Goal: Task Accomplishment & Management: Use online tool/utility

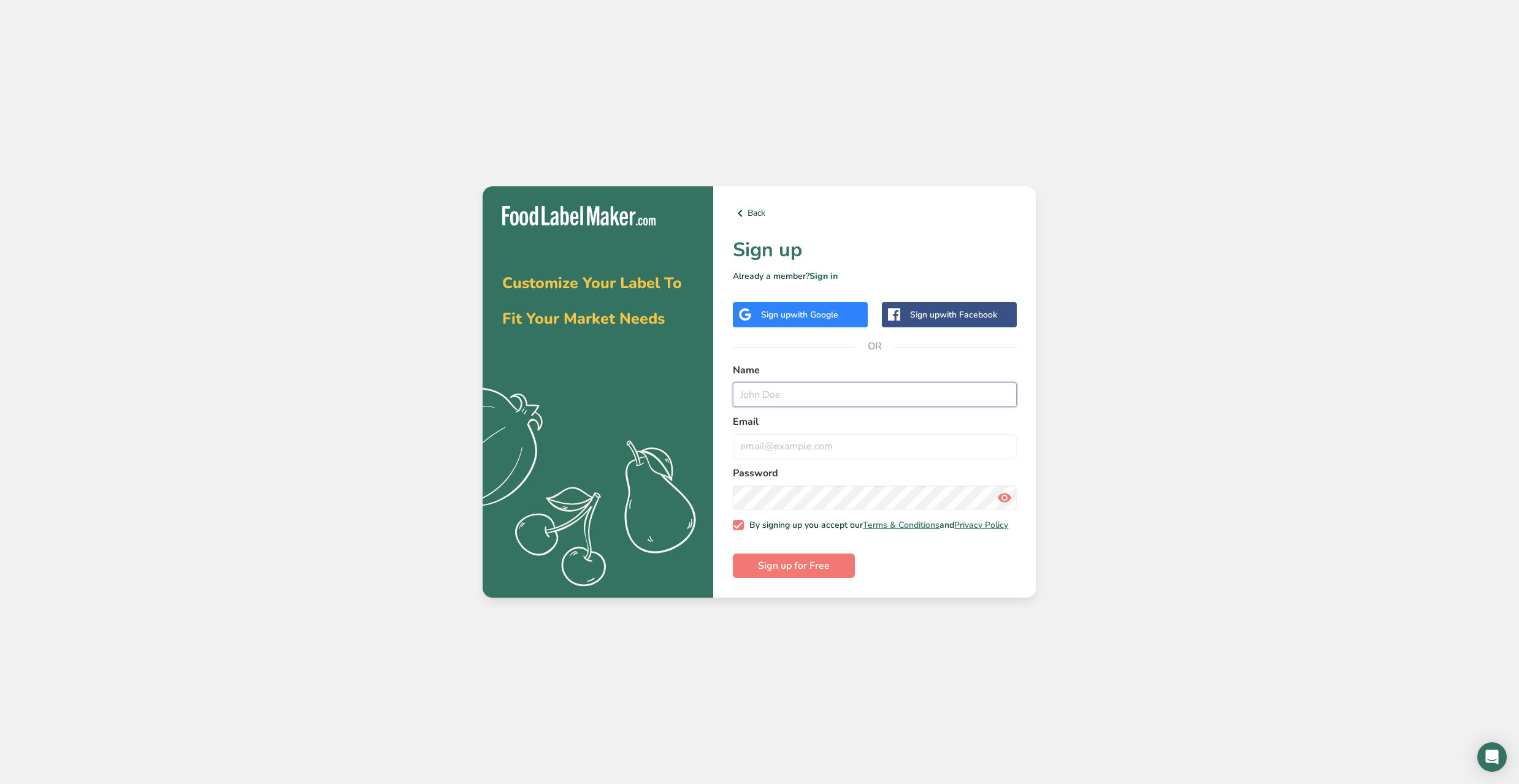
click at [762, 395] on input "text" at bounding box center [874, 395] width 284 height 25
click at [815, 274] on link "Sign in" at bounding box center [824, 276] width 28 height 11
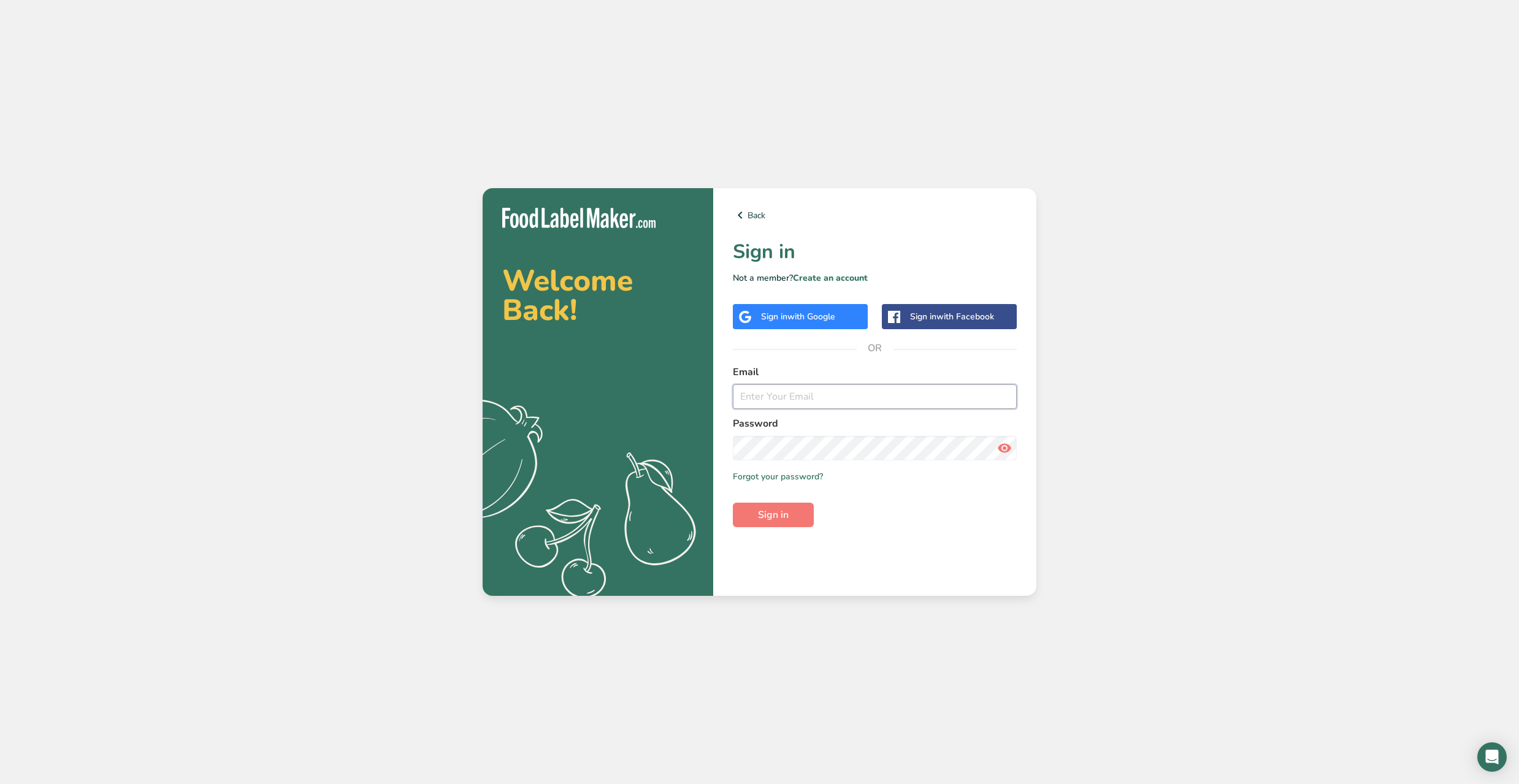
click at [778, 396] on input "email" at bounding box center [874, 396] width 284 height 25
type input "k"
type input "[EMAIL_ADDRESS][DOMAIN_NAME]"
click at [793, 506] on button "Sign in" at bounding box center [773, 515] width 81 height 25
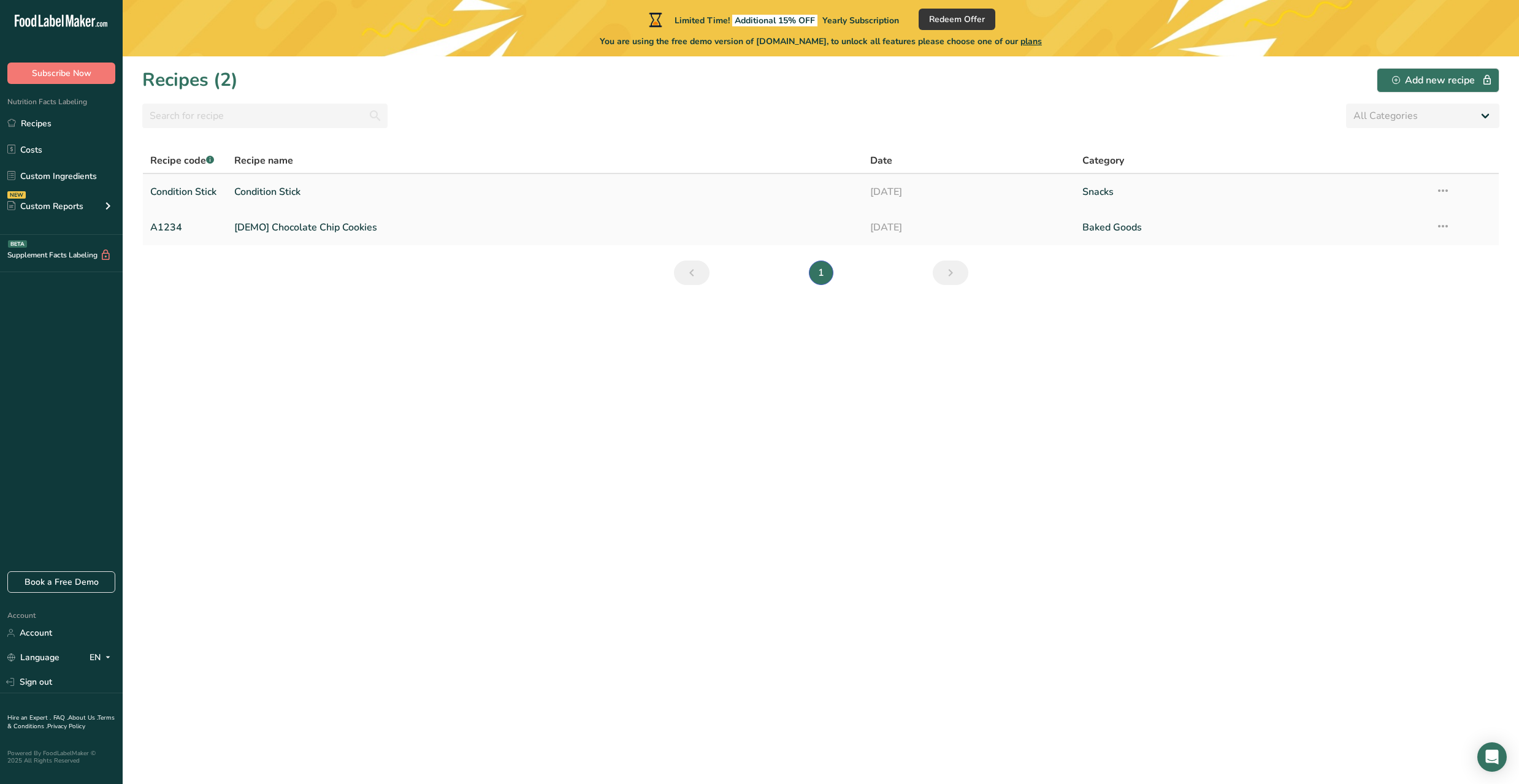
click at [288, 184] on link "Condition Stick" at bounding box center [544, 191] width 621 height 26
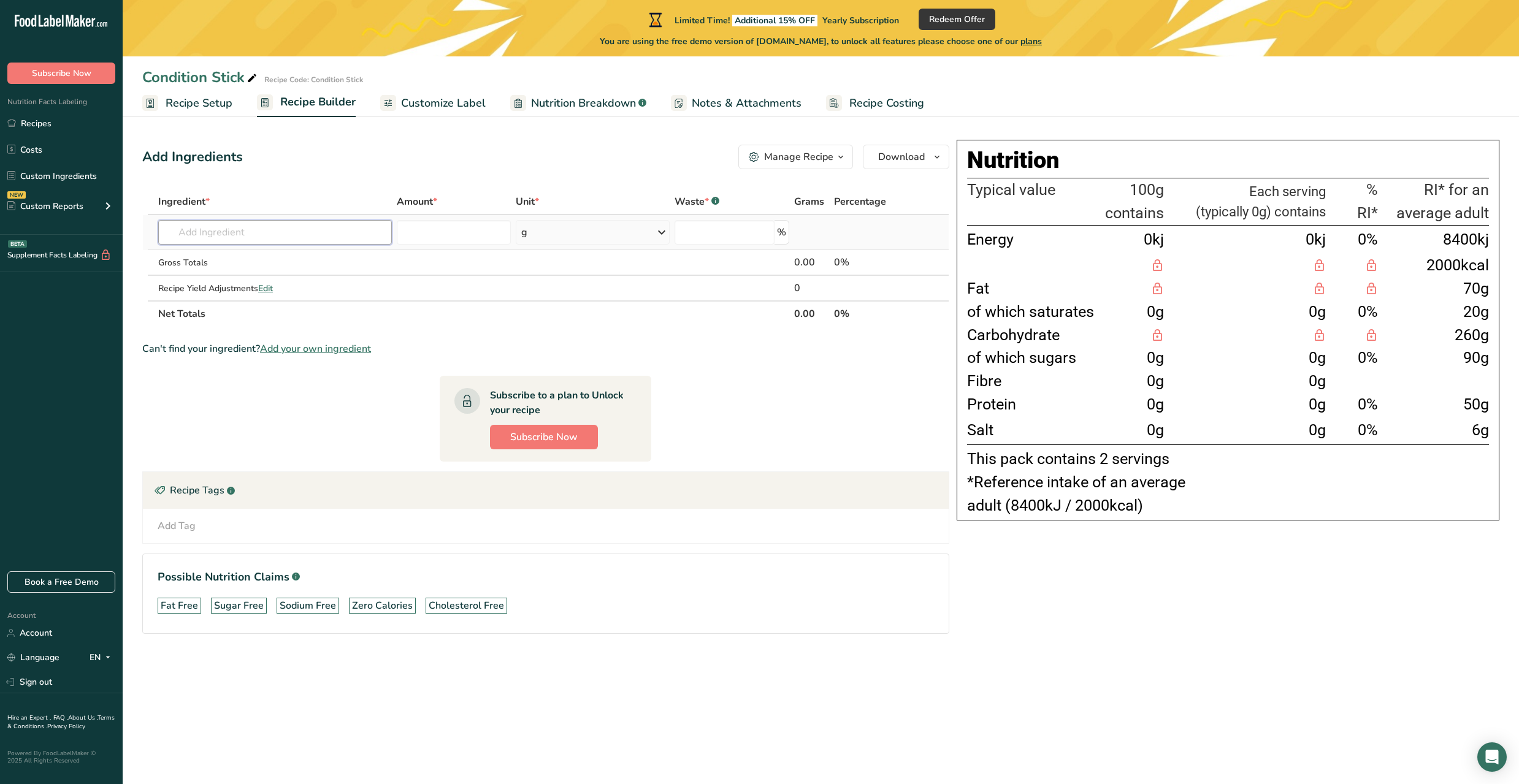
click at [306, 226] on input "text" at bounding box center [275, 232] width 233 height 25
type input "f"
type input "S"
type input "Z"
type input "C"
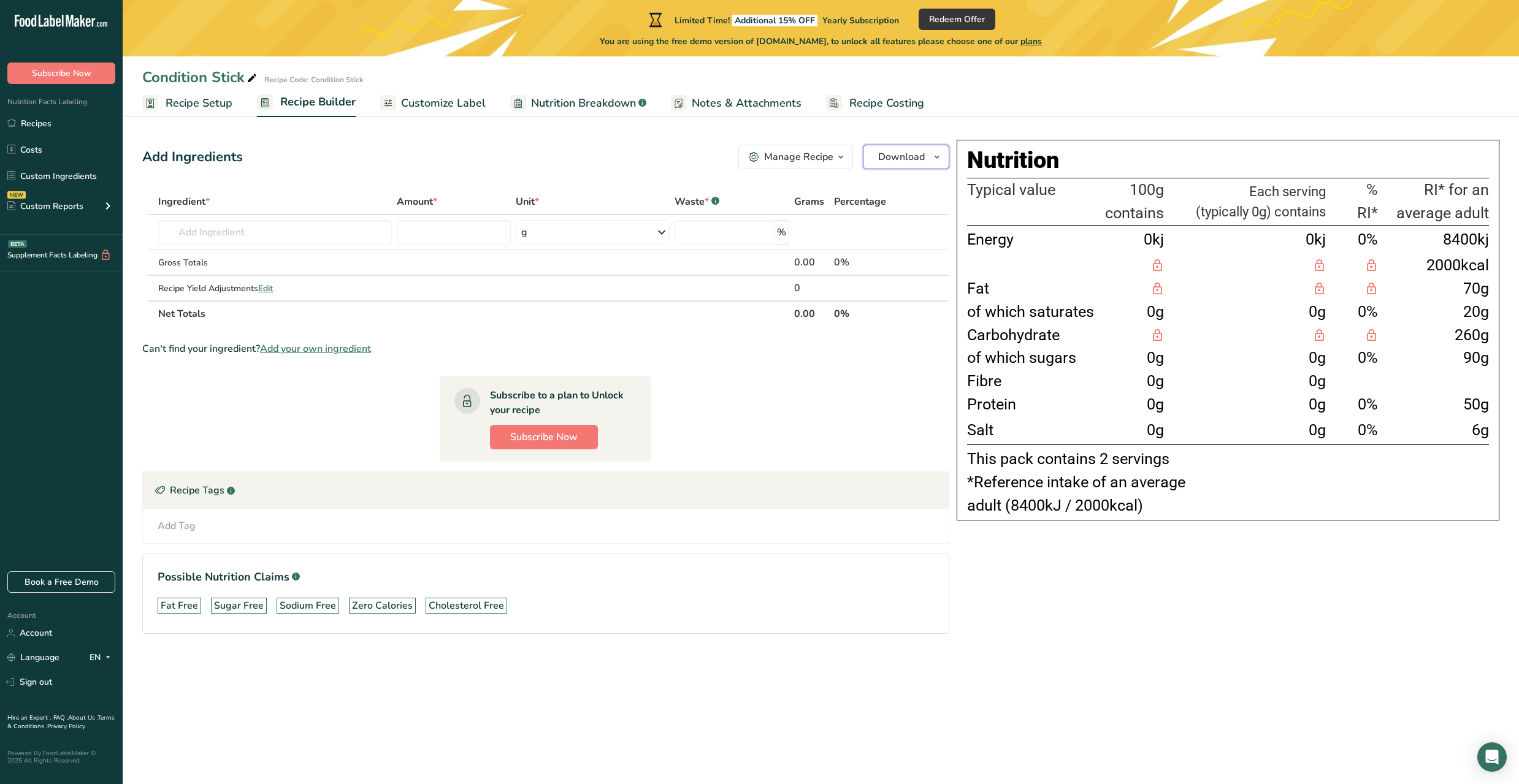
click at [888, 160] on span "Download" at bounding box center [901, 157] width 46 height 15
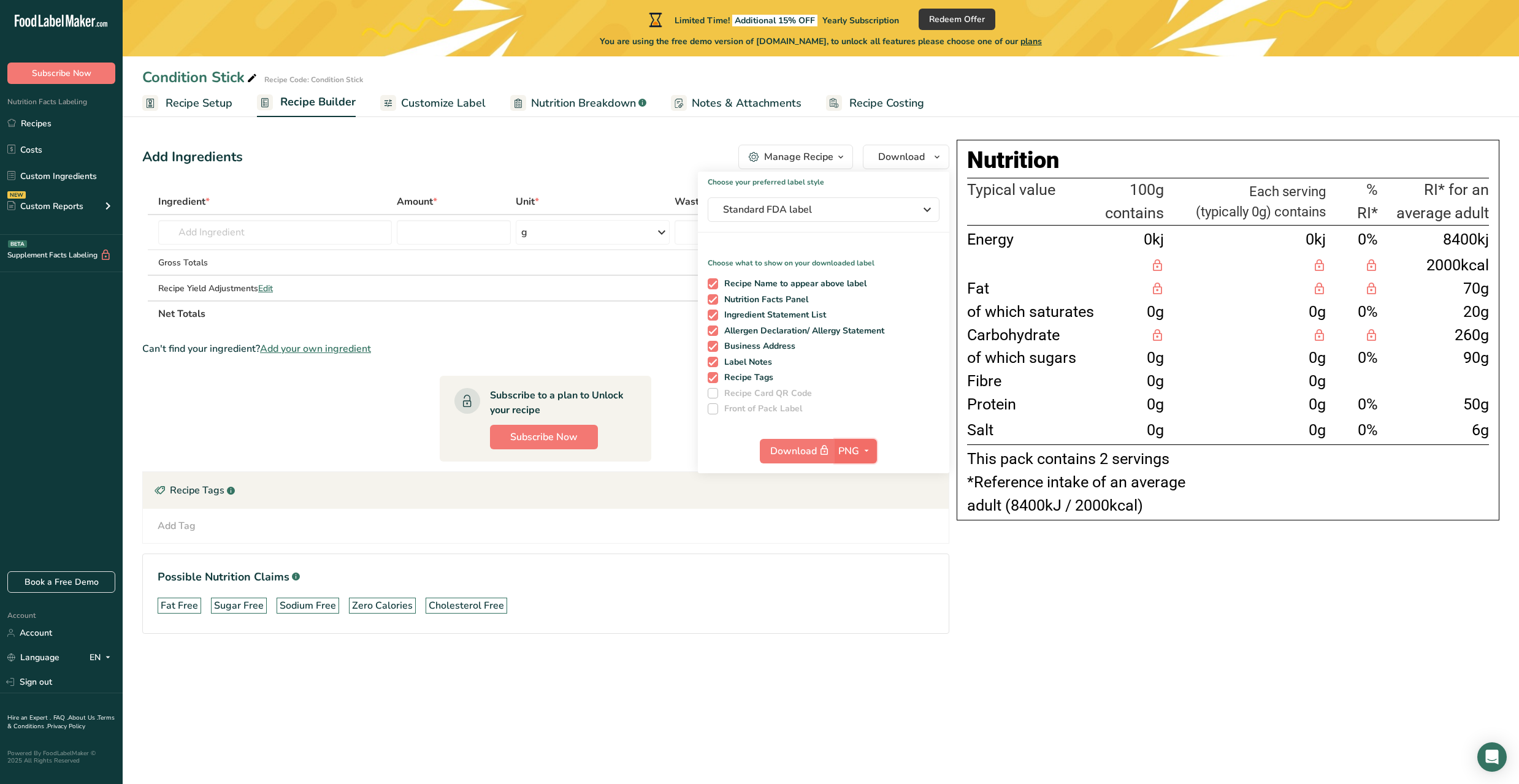
click at [851, 451] on span "PNG" at bounding box center [849, 451] width 21 height 15
click at [865, 415] on div "Choose your preferred label style Standard FDA label Standard FDA label The mos…" at bounding box center [823, 322] width 251 height 301
click at [306, 218] on td "Almond flour 1211 Milk, whole, 3.25% milkfat, without added vitamin A and [MEDI…" at bounding box center [275, 232] width 239 height 35
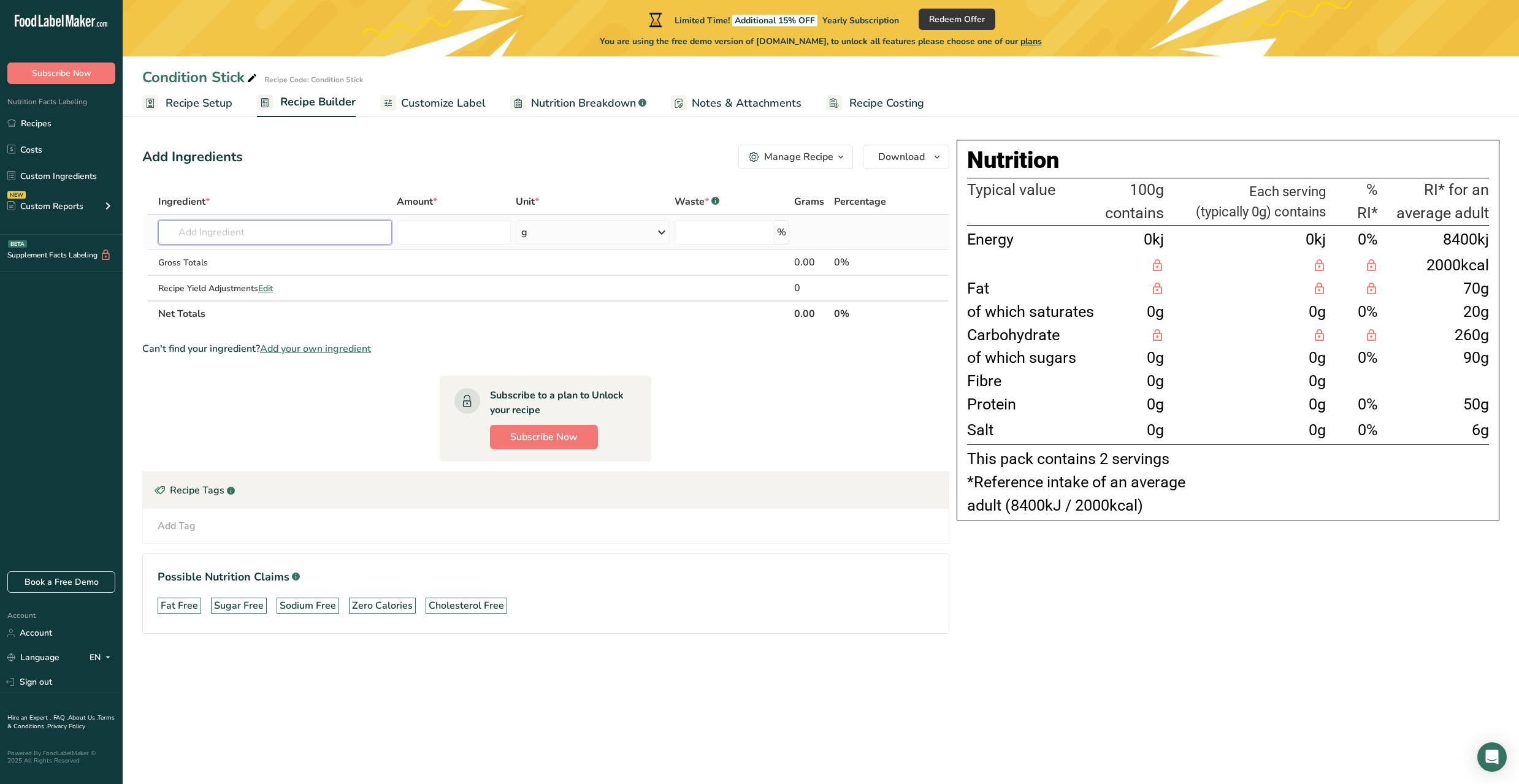
click at [300, 222] on input "text" at bounding box center [275, 232] width 233 height 25
click at [250, 77] on icon at bounding box center [252, 79] width 11 height 17
type input "Condition Stick - Green Apple"
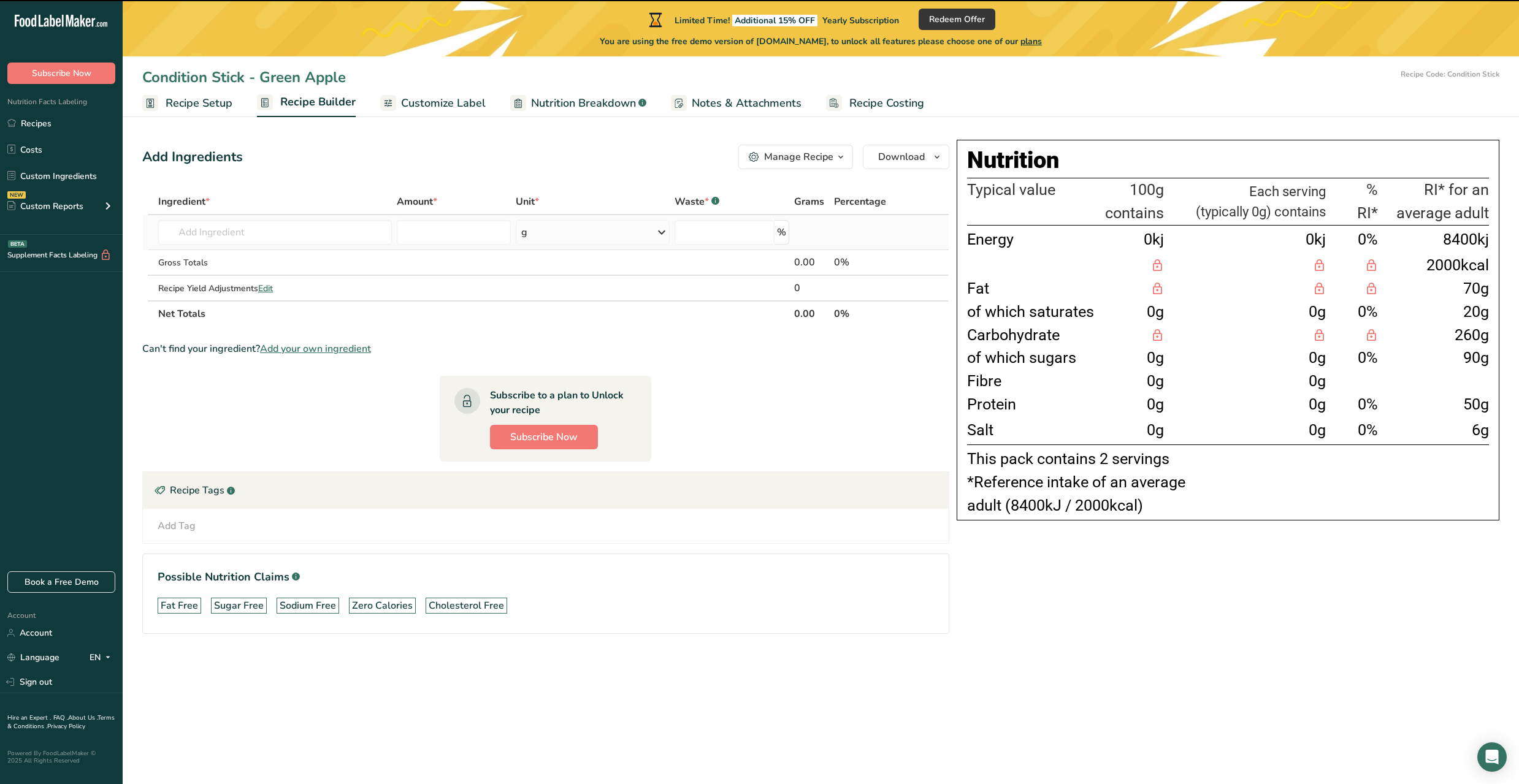
click at [214, 247] on td "Almond flour 1211 Milk, whole, 3.25% milkfat, without added vitamin A and [MEDI…" at bounding box center [275, 232] width 239 height 35
click at [220, 233] on input "text" at bounding box center [275, 232] width 233 height 25
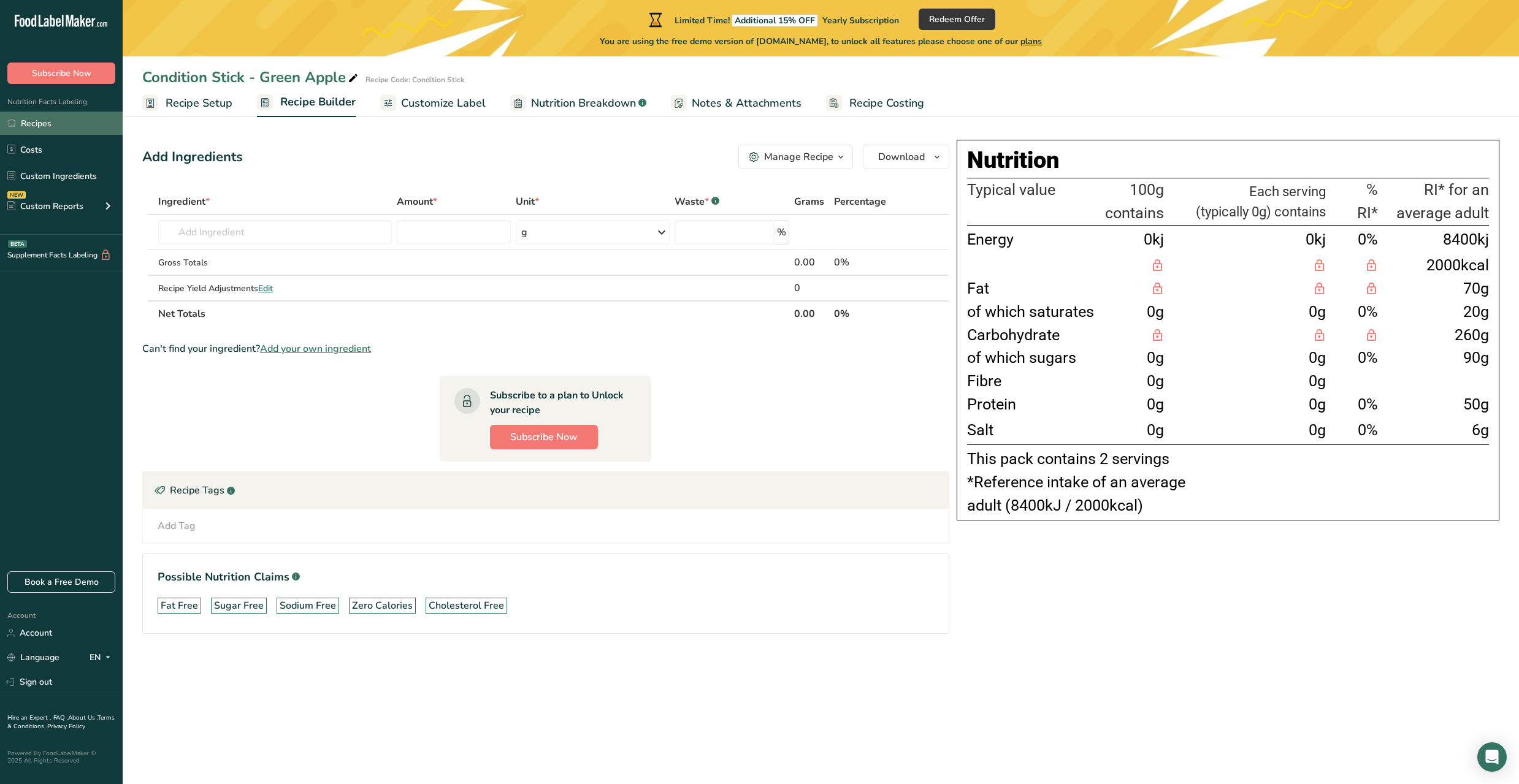
click at [86, 126] on link "Recipes" at bounding box center [61, 123] width 122 height 24
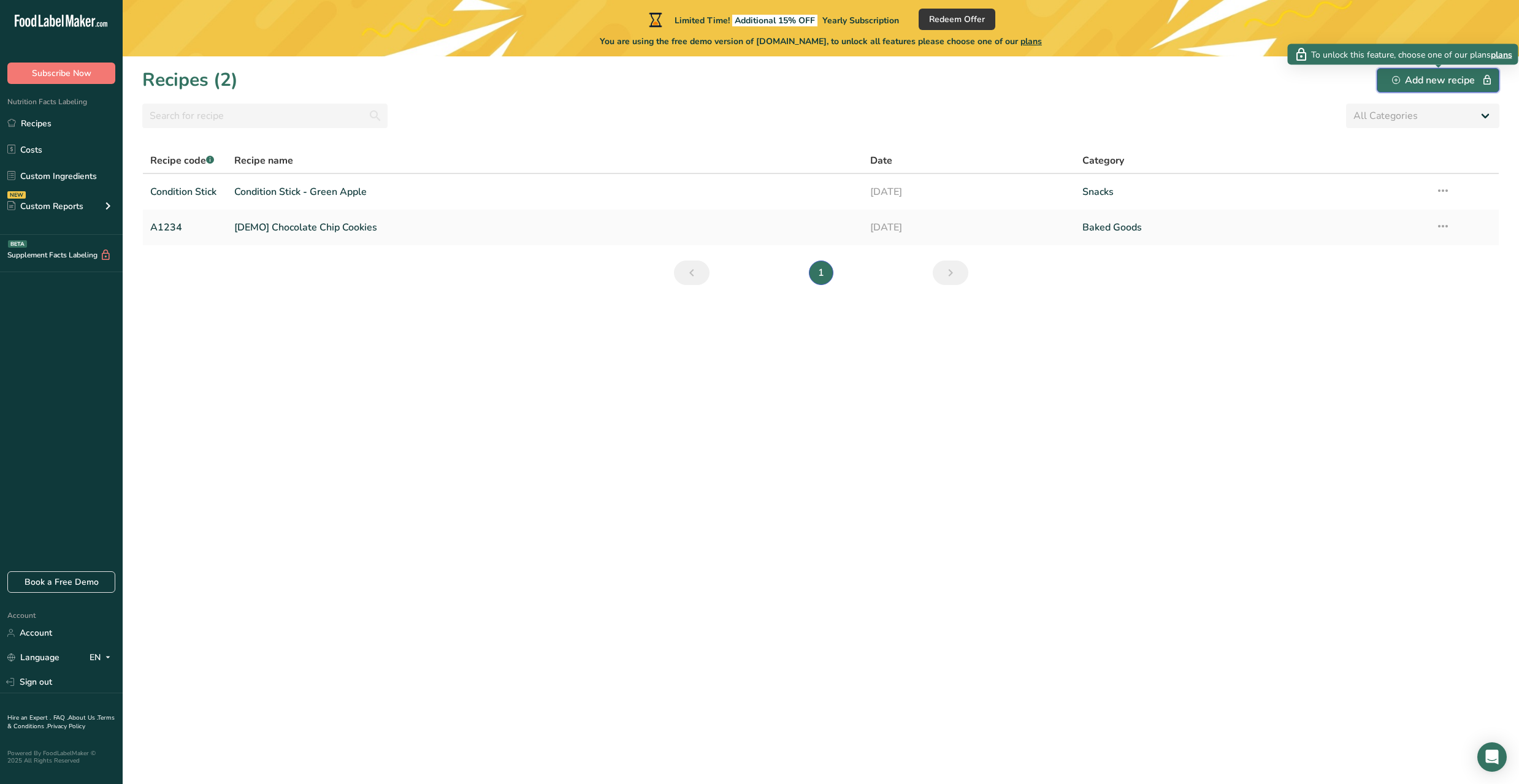
click at [1435, 74] on div "Add new recipe" at bounding box center [1437, 81] width 92 height 15
click at [373, 228] on link "[DEMO] Chocolate Chip Cookies" at bounding box center [544, 227] width 621 height 26
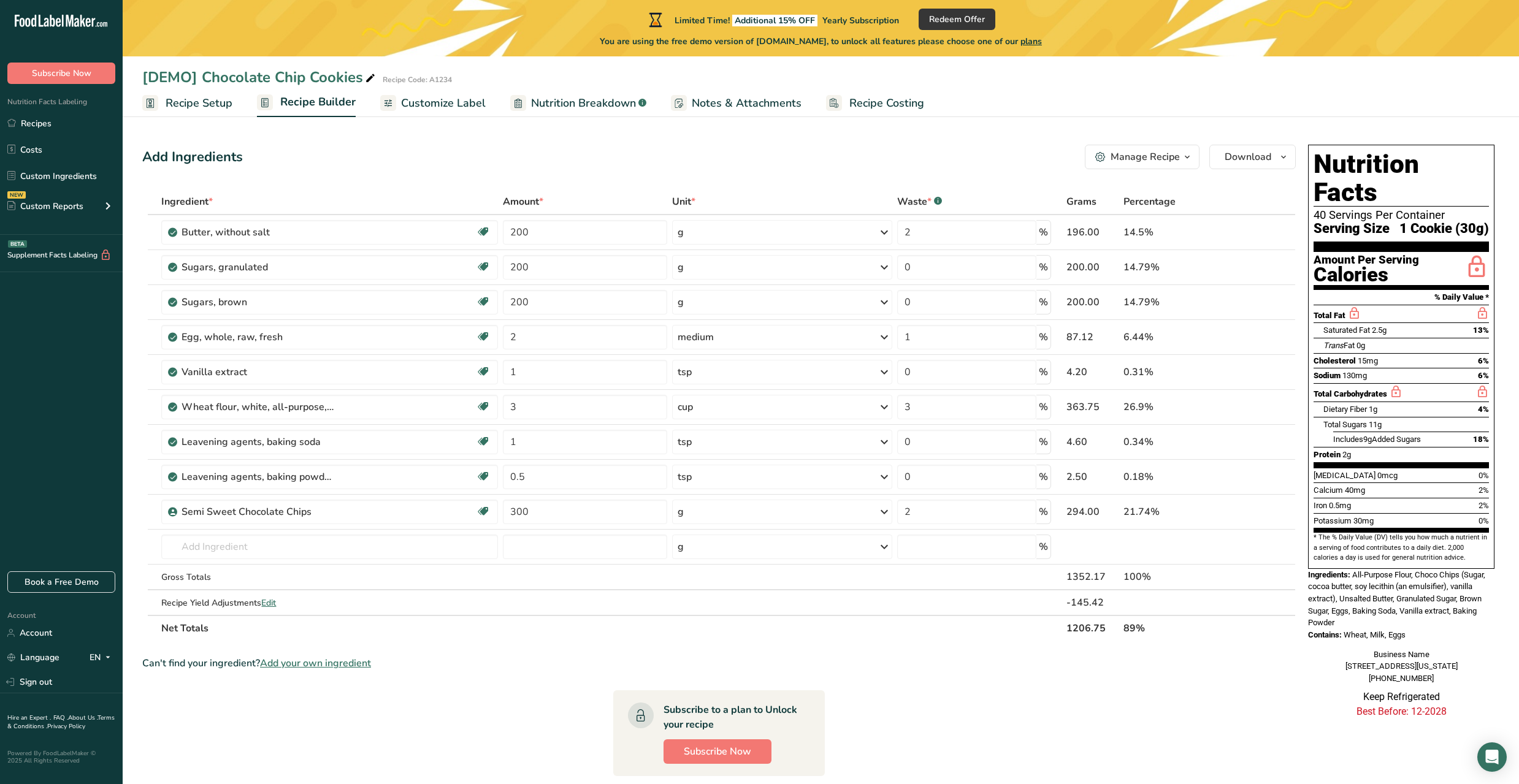
click at [1160, 158] on div "Manage Recipe" at bounding box center [1144, 157] width 69 height 15
click at [568, 139] on div "Add Ingredients Manage Recipe Delete Recipe Duplicate Recipe Scale Recipe Save …" at bounding box center [723, 564] width 1161 height 849
click at [184, 101] on span "Recipe Setup" at bounding box center [199, 102] width 66 height 16
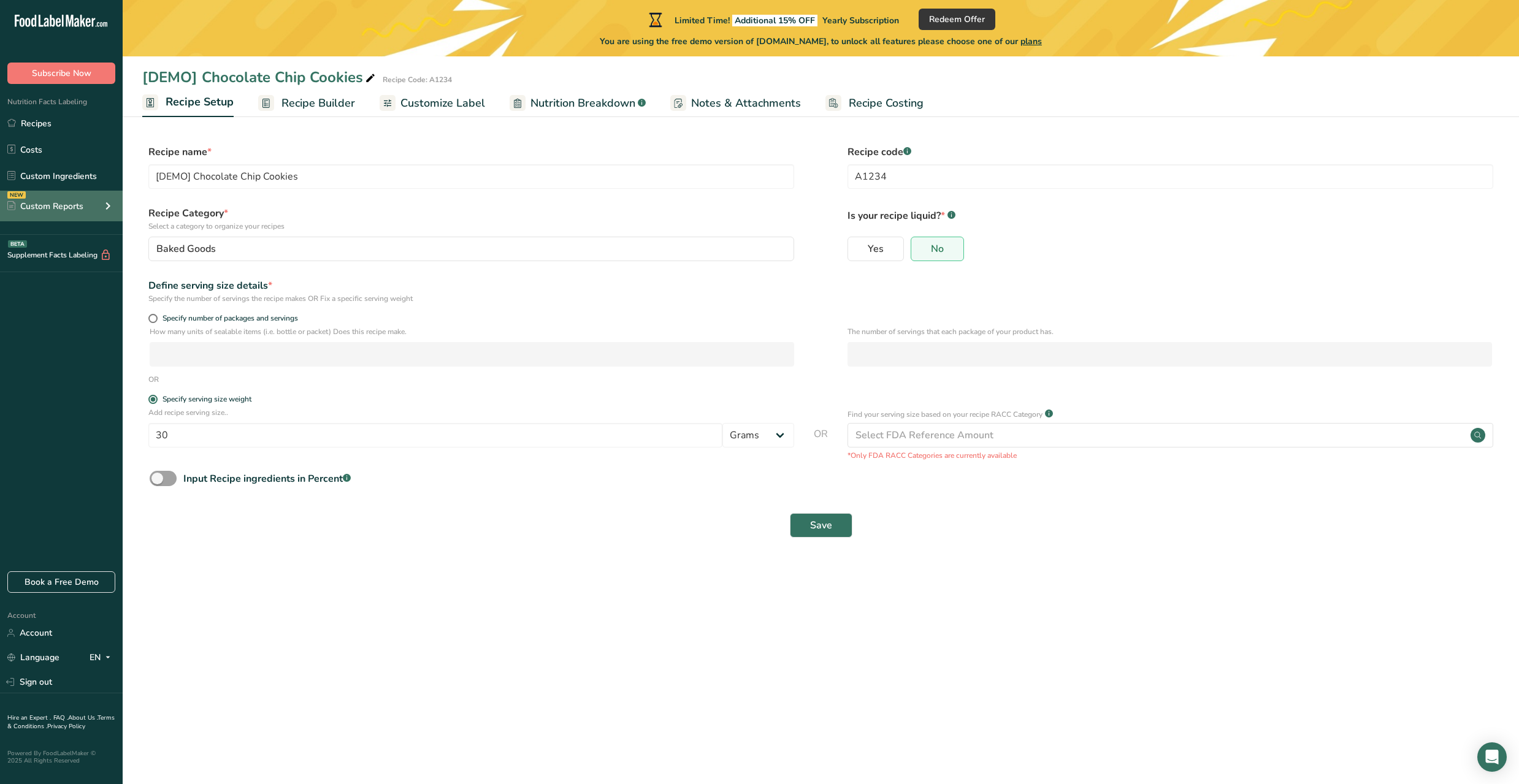
click at [60, 214] on div "NEW Custom Reports" at bounding box center [61, 206] width 122 height 30
click at [74, 234] on link "Menu Label" at bounding box center [61, 234] width 122 height 27
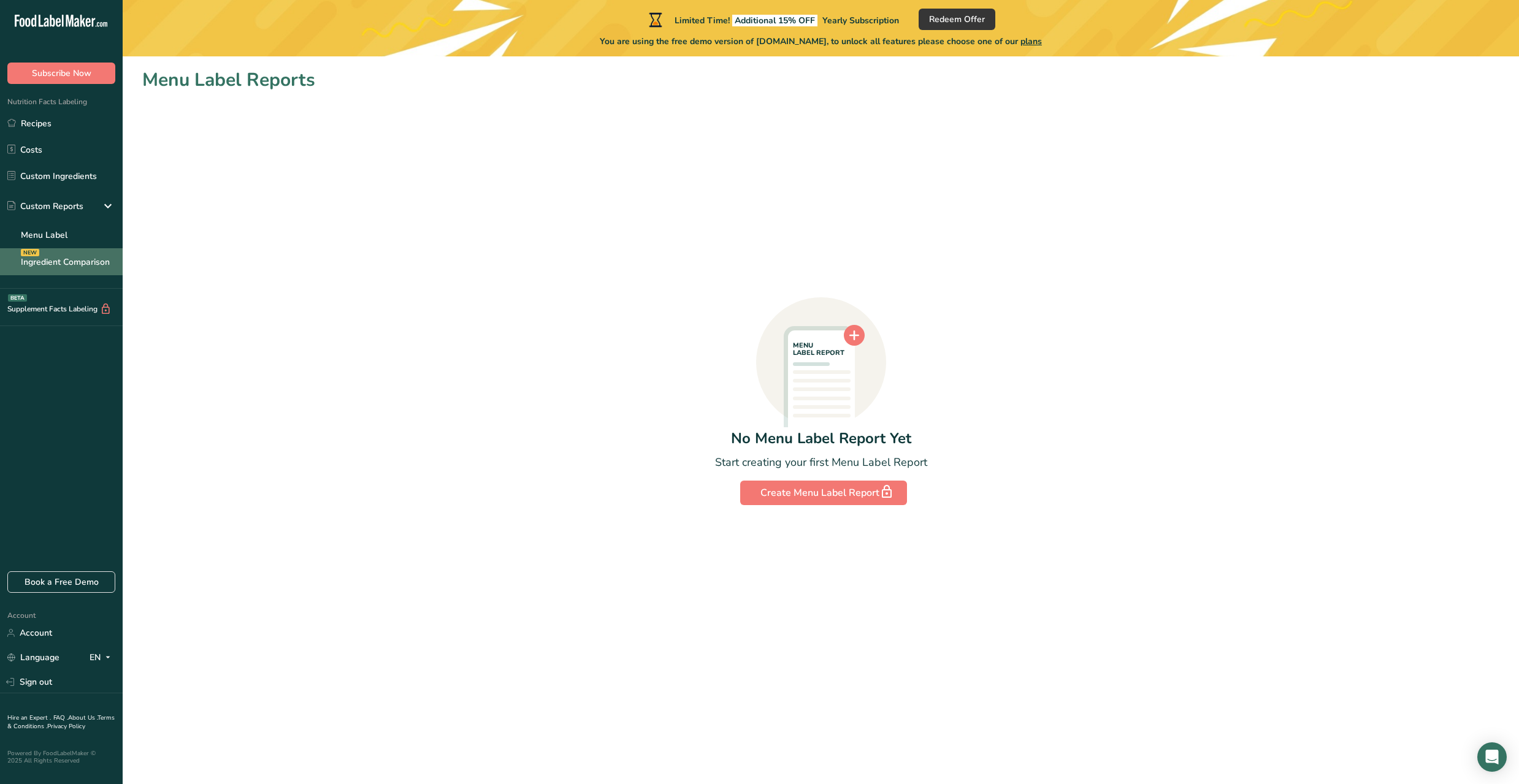
click at [81, 255] on link "Ingredient Comparison NEW" at bounding box center [61, 262] width 122 height 27
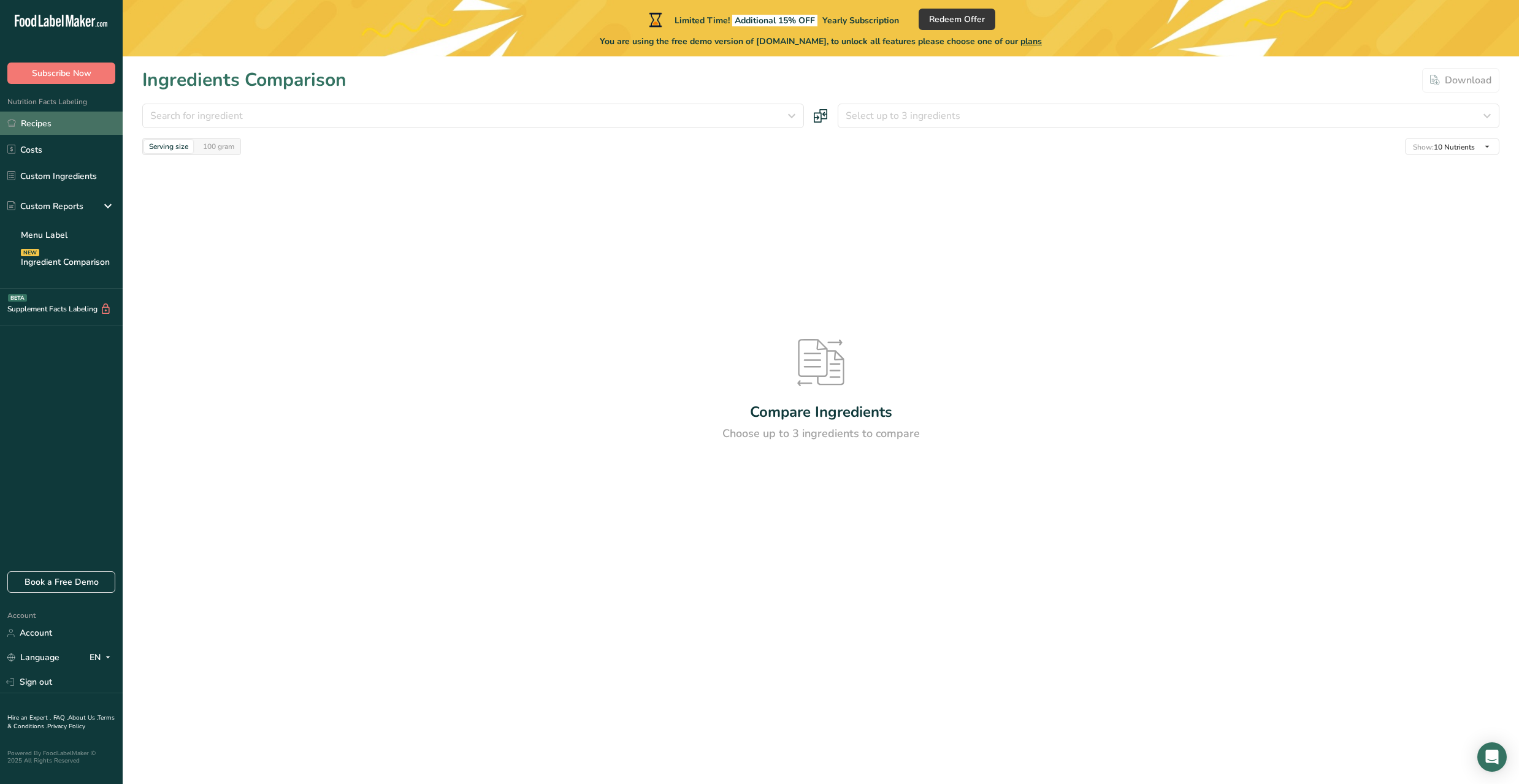
click at [64, 120] on link "Recipes" at bounding box center [61, 123] width 122 height 24
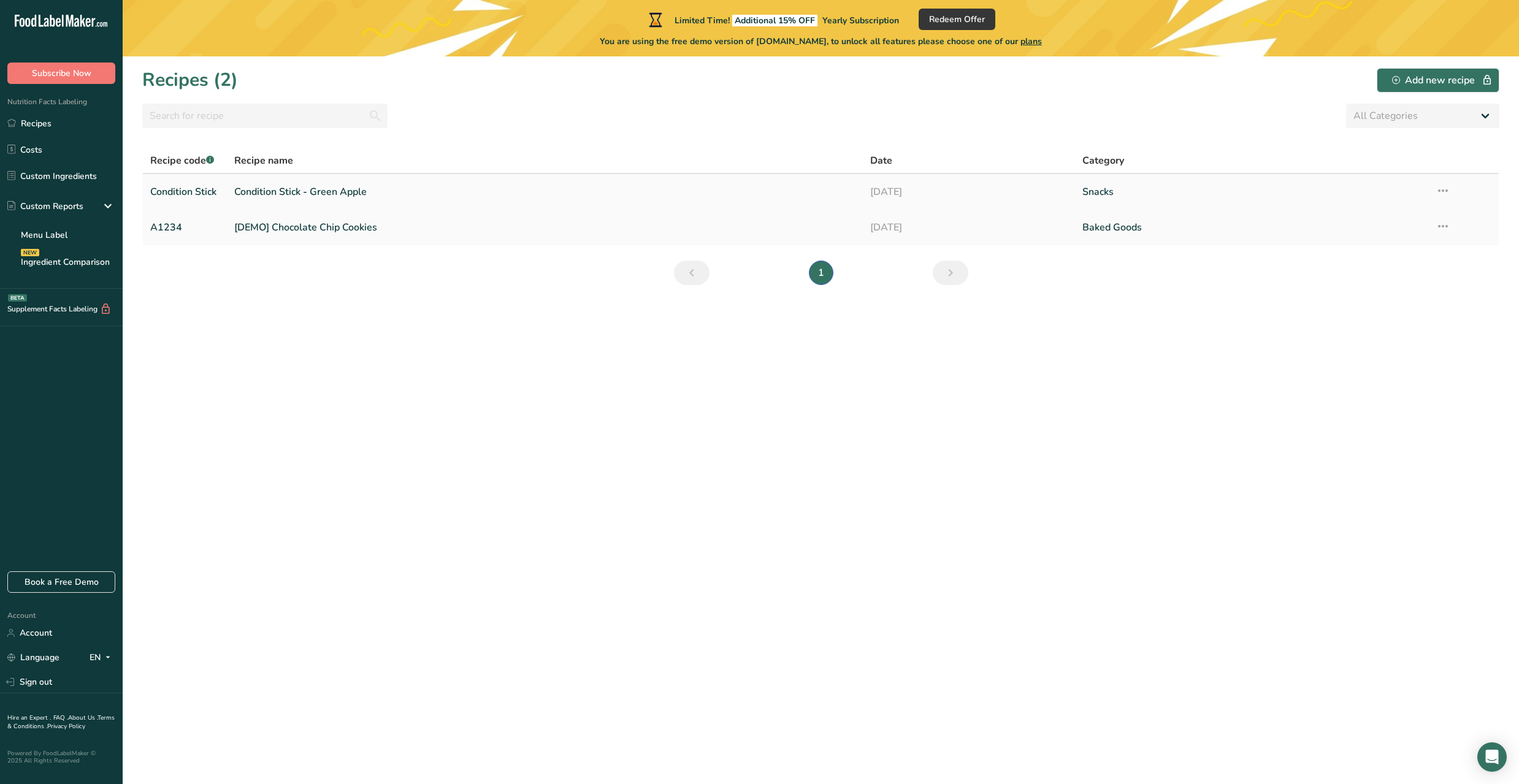
click at [309, 194] on link "Condition Stick - Green Apple" at bounding box center [544, 191] width 621 height 26
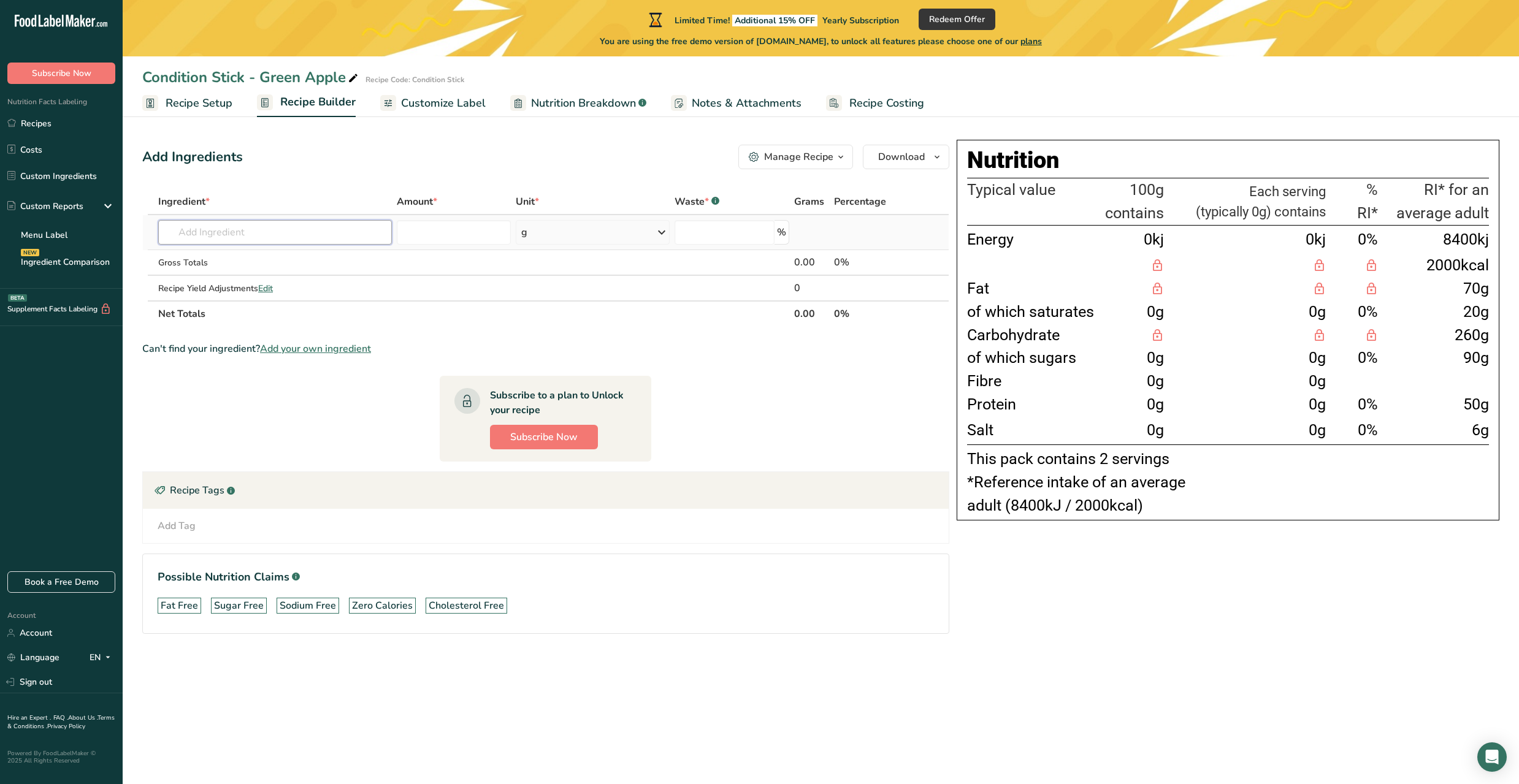
click at [327, 231] on input "text" at bounding box center [275, 232] width 233 height 25
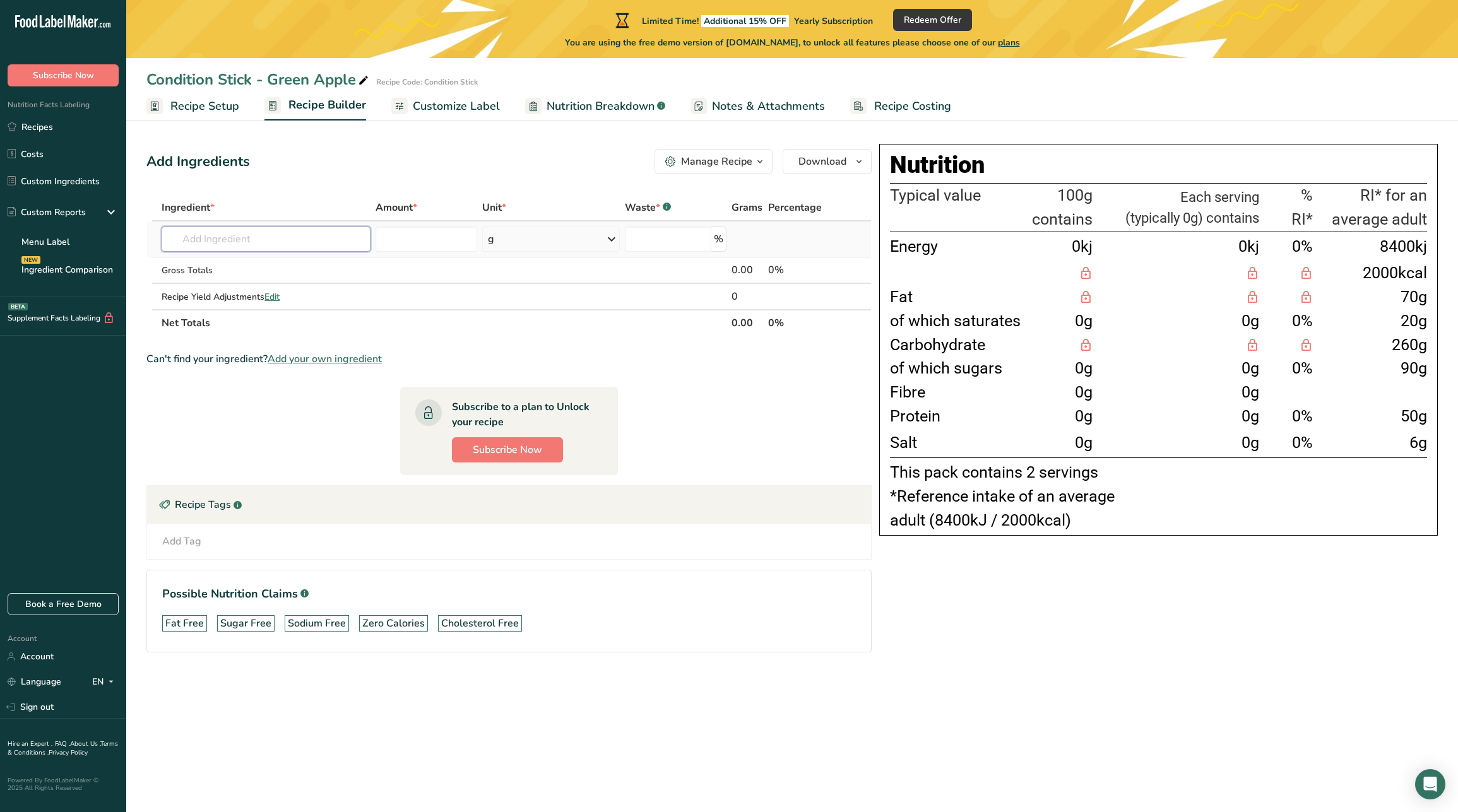
paste input "Water"
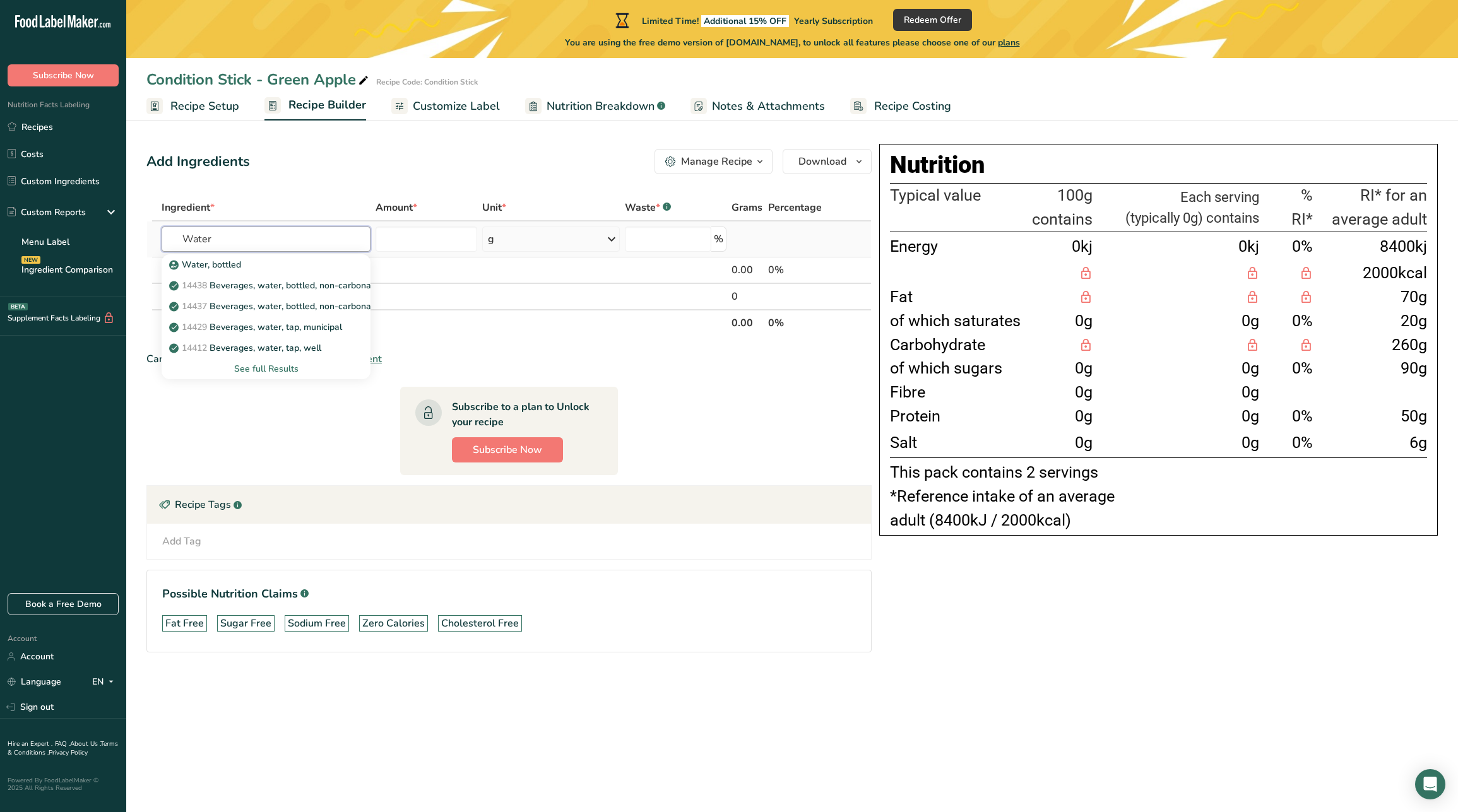
click at [309, 236] on input "Water" at bounding box center [265, 239] width 208 height 25
type input "Water"
click at [472, 263] on td at bounding box center [426, 270] width 107 height 26
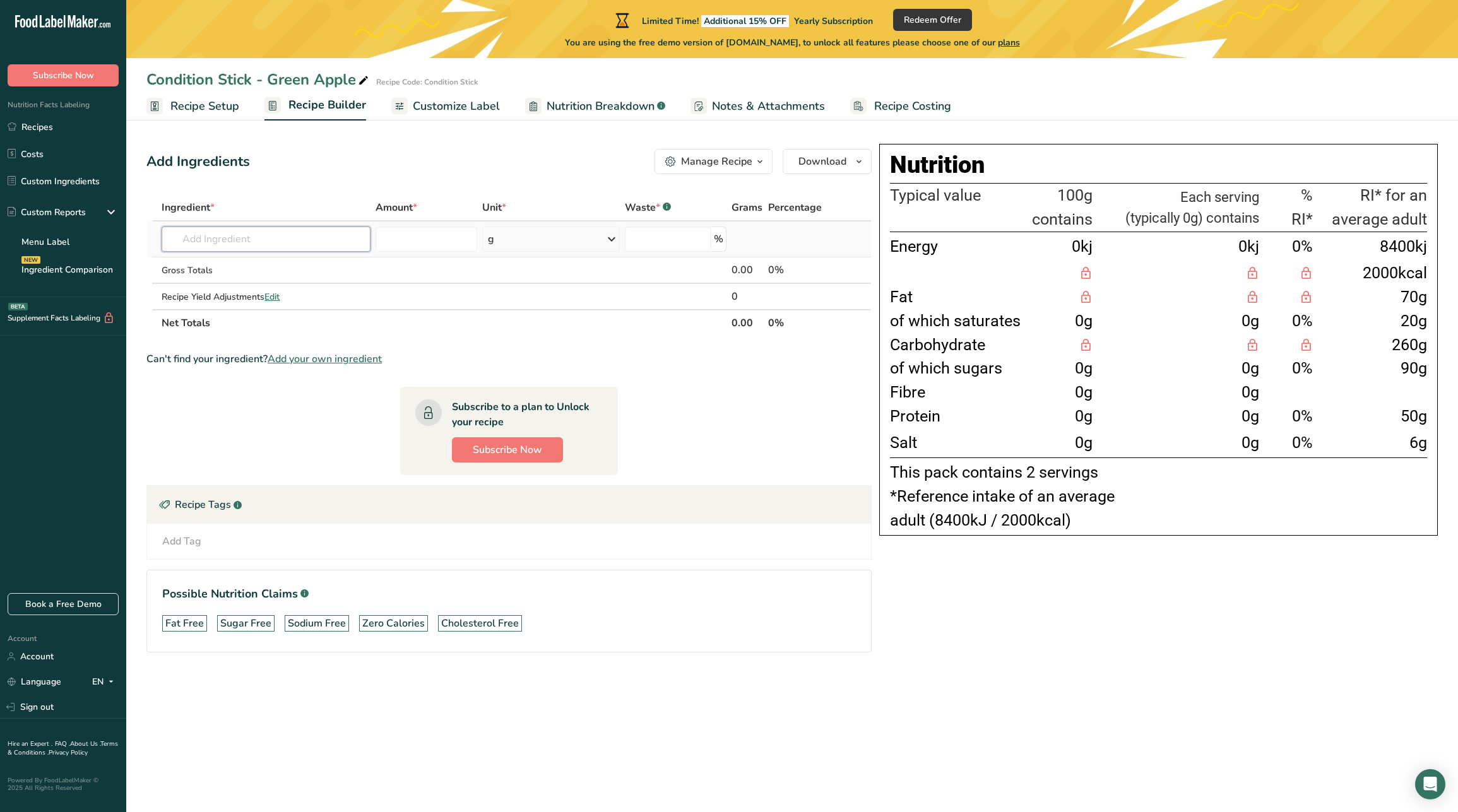
click at [333, 235] on input "text" at bounding box center [265, 239] width 208 height 25
paste input "Water"
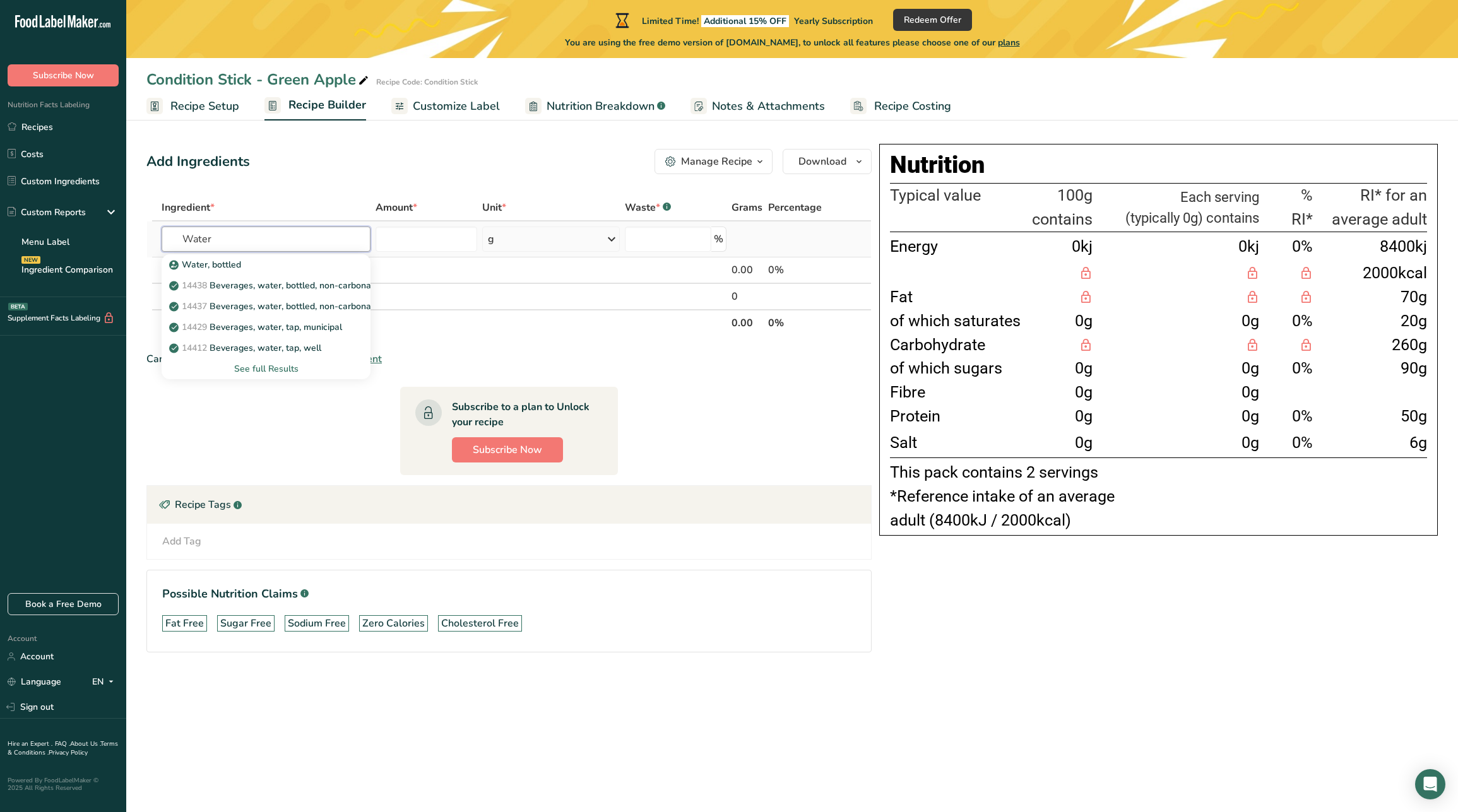
type input "Water"
click at [323, 367] on div "See full Results" at bounding box center [265, 369] width 188 height 14
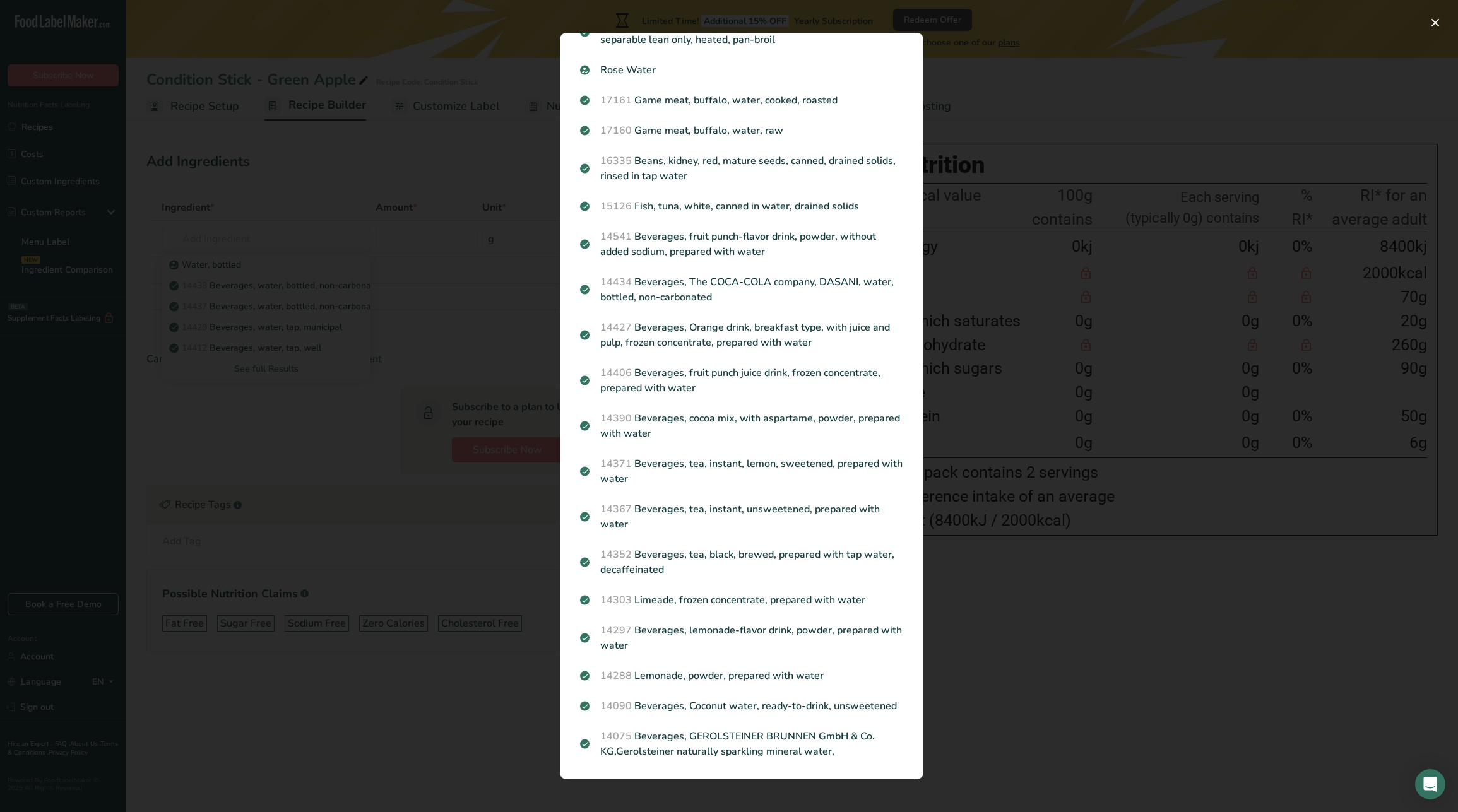
scroll to position [1286, 0]
click at [426, 162] on div "Search results modal" at bounding box center [729, 406] width 1458 height 812
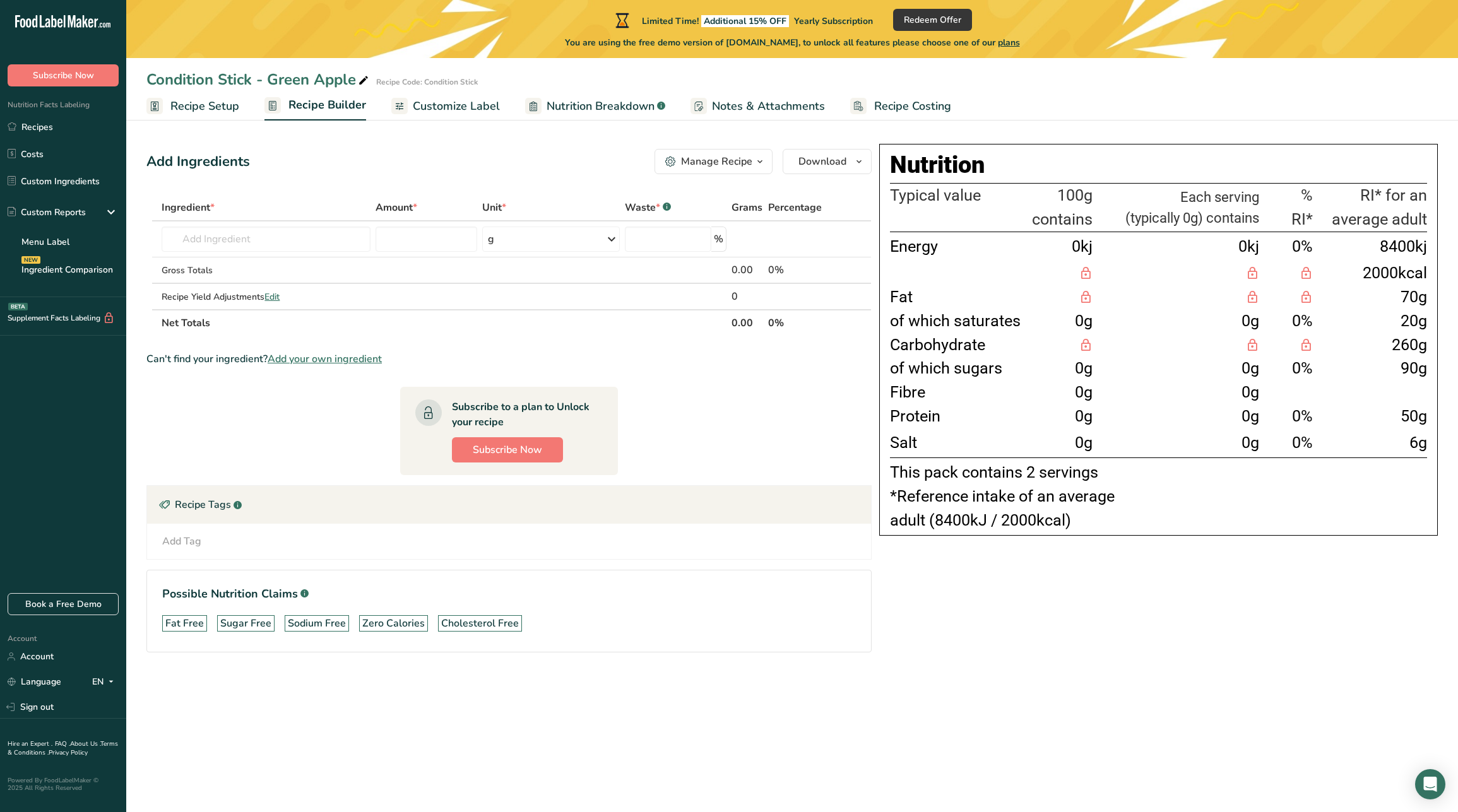
click at [696, 173] on button "Manage Recipe" at bounding box center [713, 162] width 118 height 25
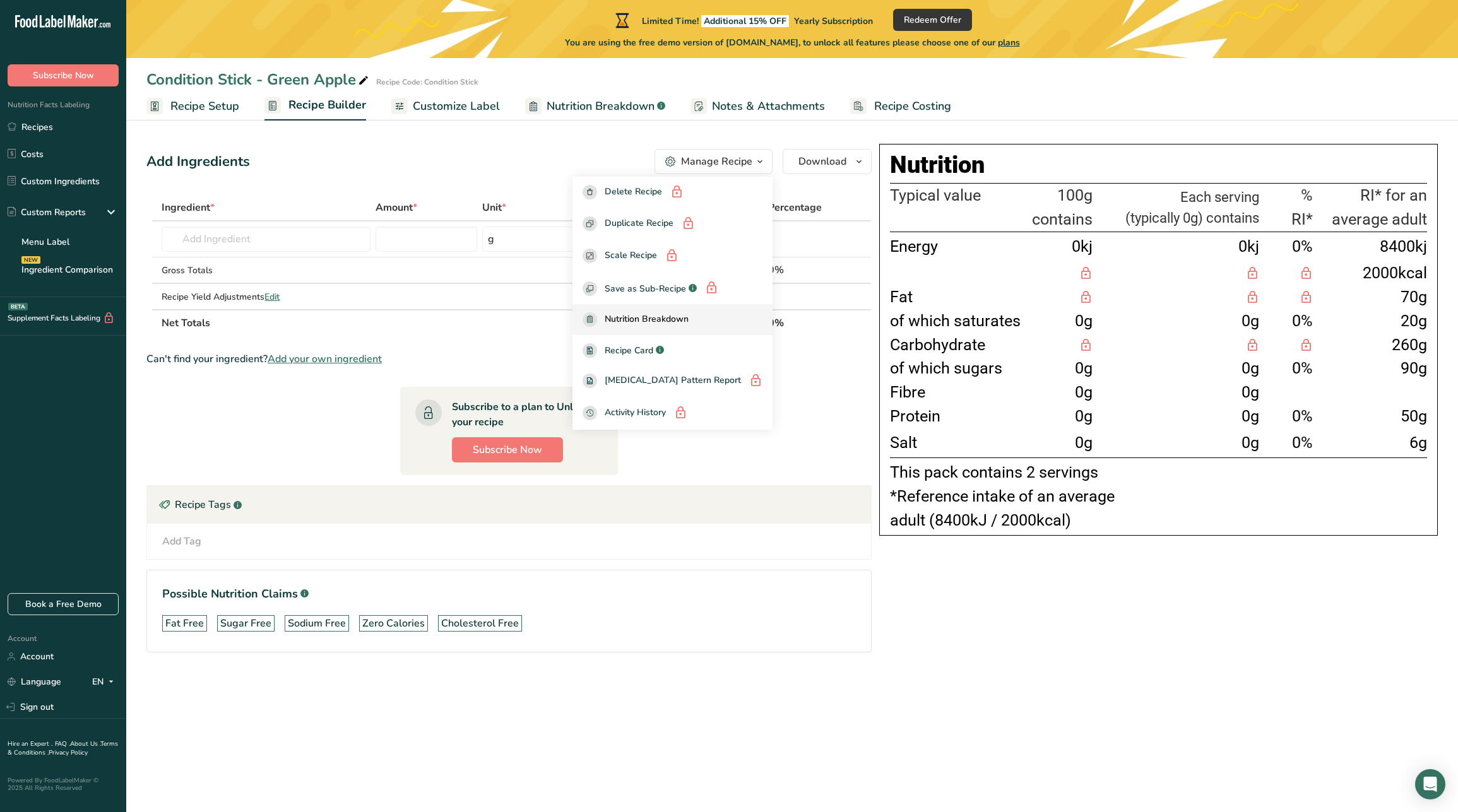
click at [689, 321] on span "Nutrition Breakdown" at bounding box center [647, 319] width 84 height 15
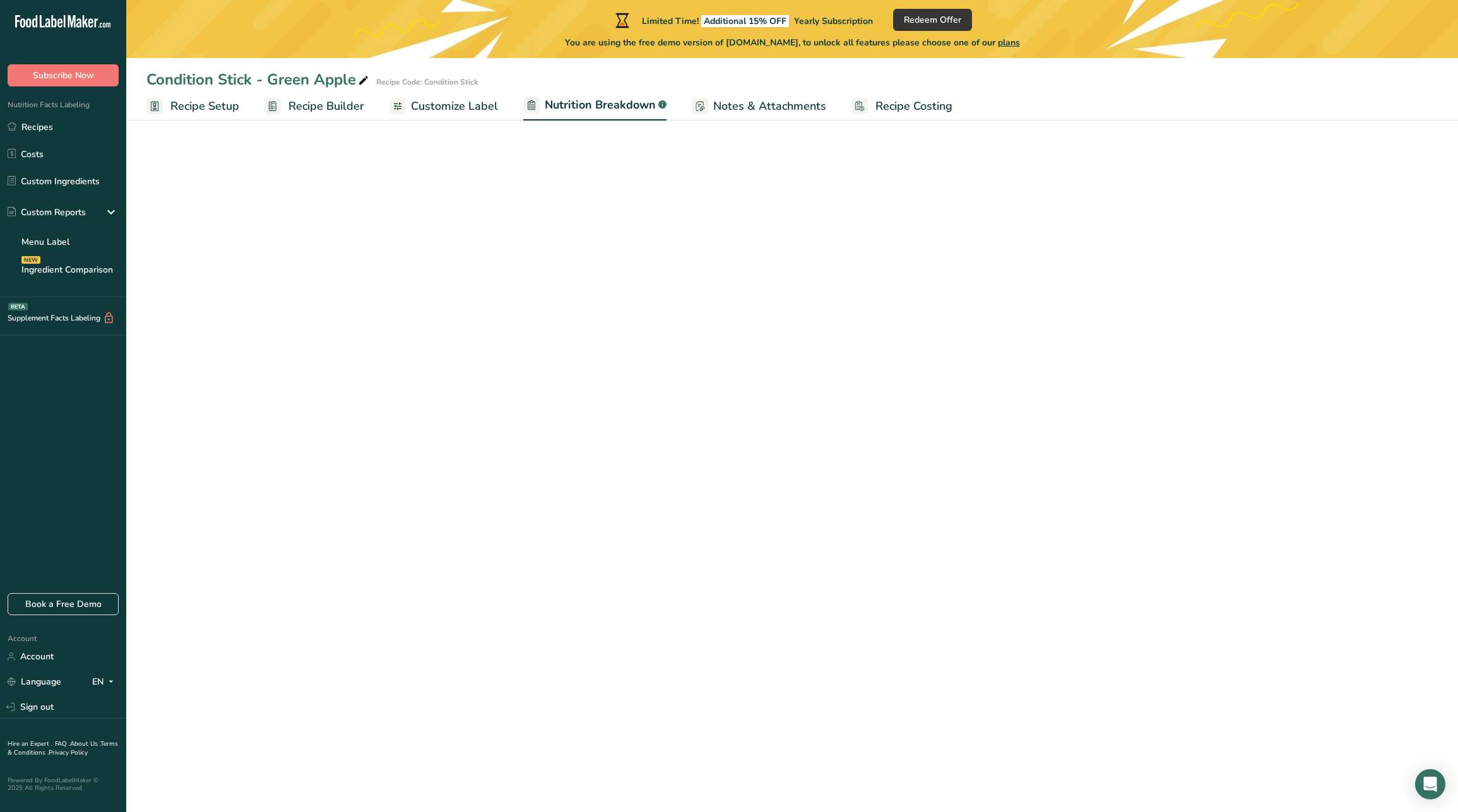
select select "Calories"
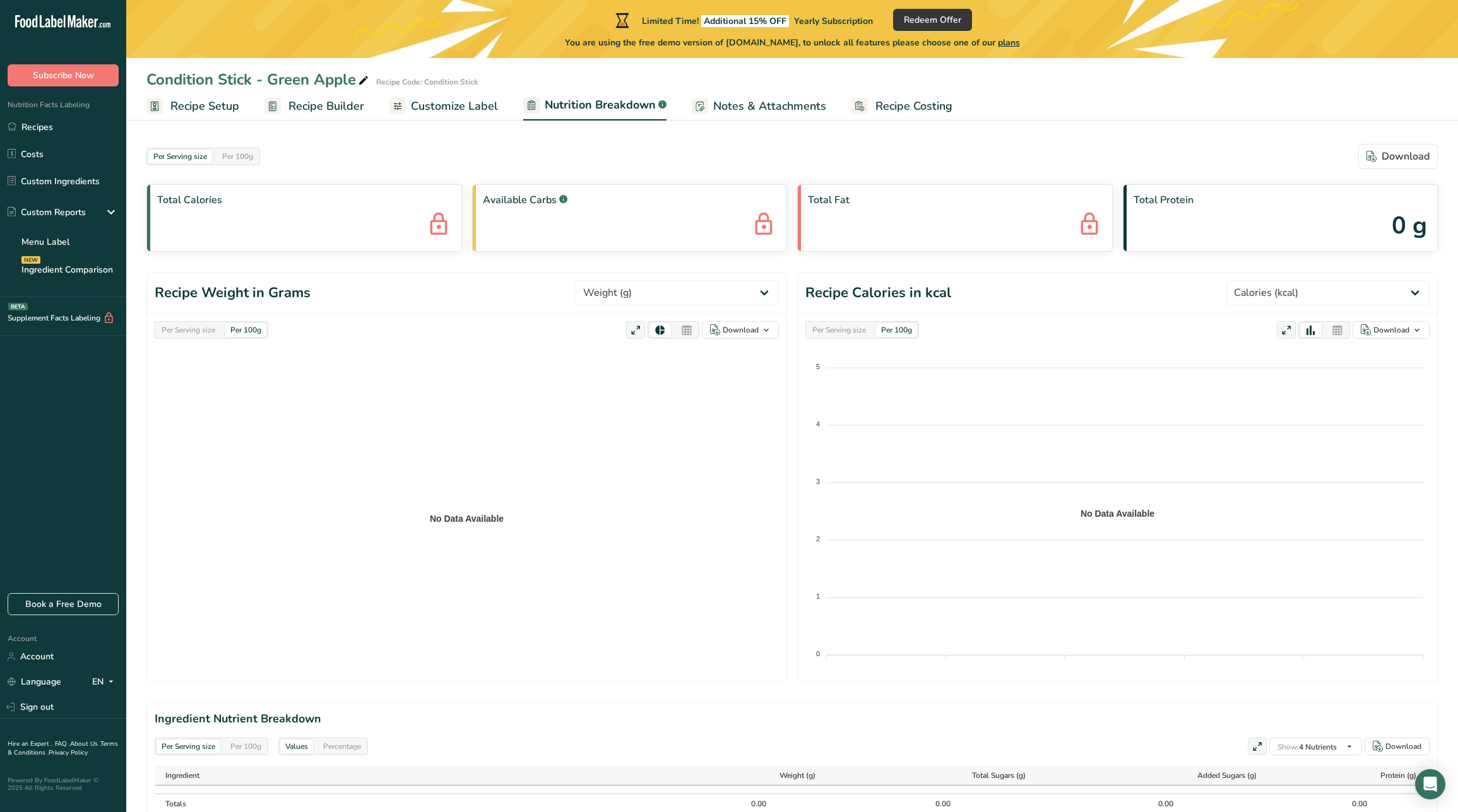
click at [474, 105] on span "Customize Label" at bounding box center [454, 105] width 87 height 17
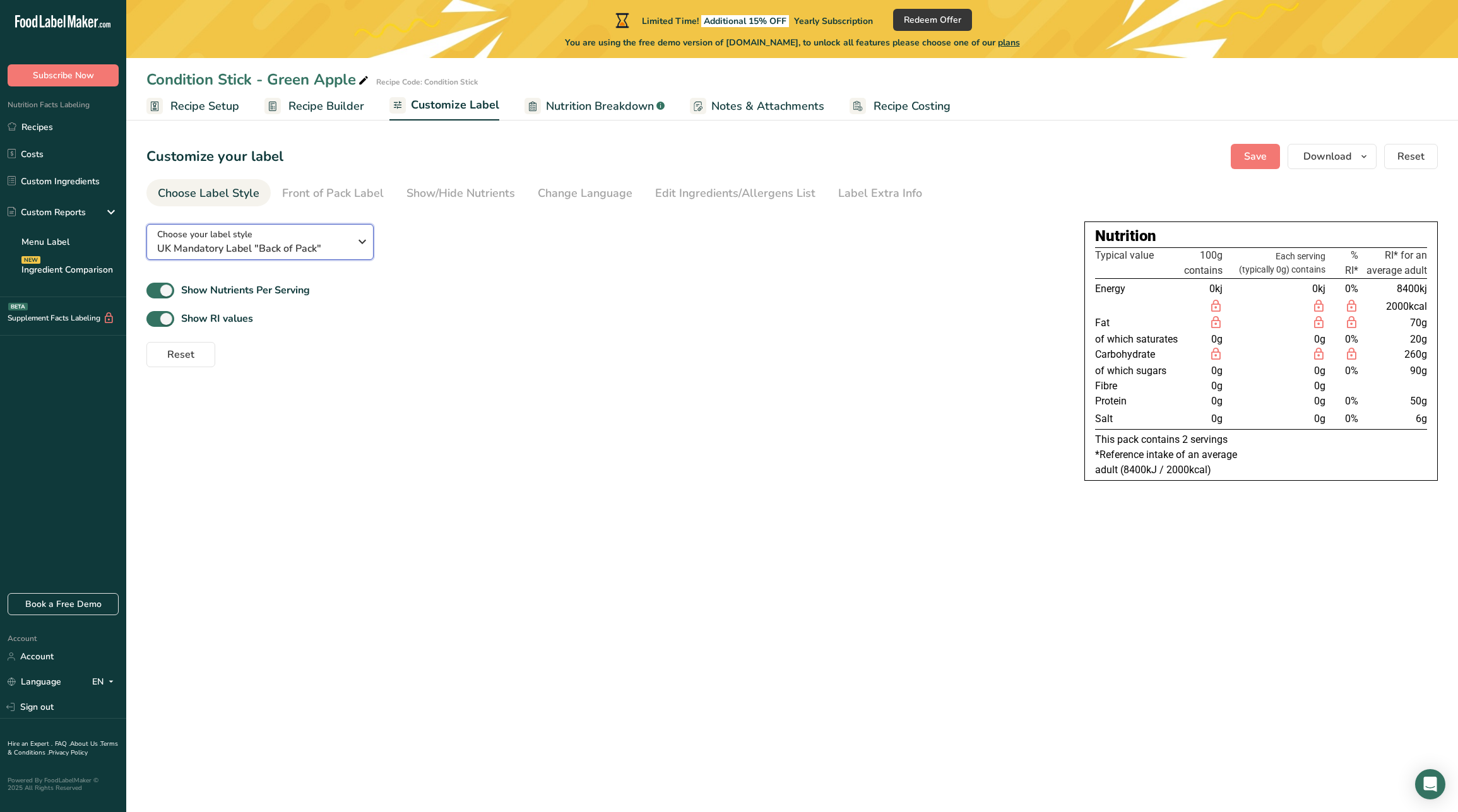
click at [288, 243] on span "UK Mandatory Label "Back of Pack"" at bounding box center [253, 249] width 192 height 16
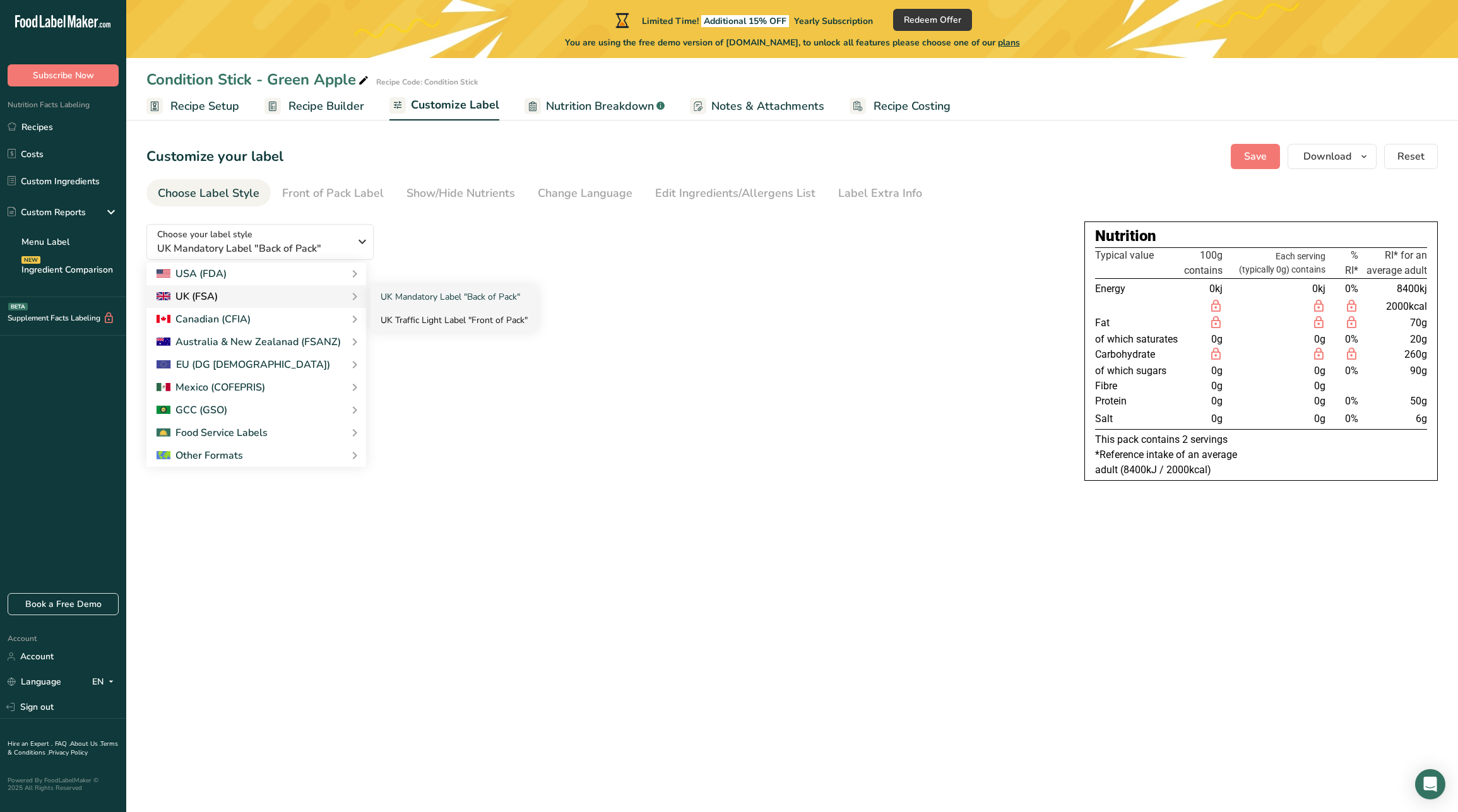
click at [392, 318] on link "UK Traffic Light Label "Front of Pack"" at bounding box center [454, 320] width 167 height 23
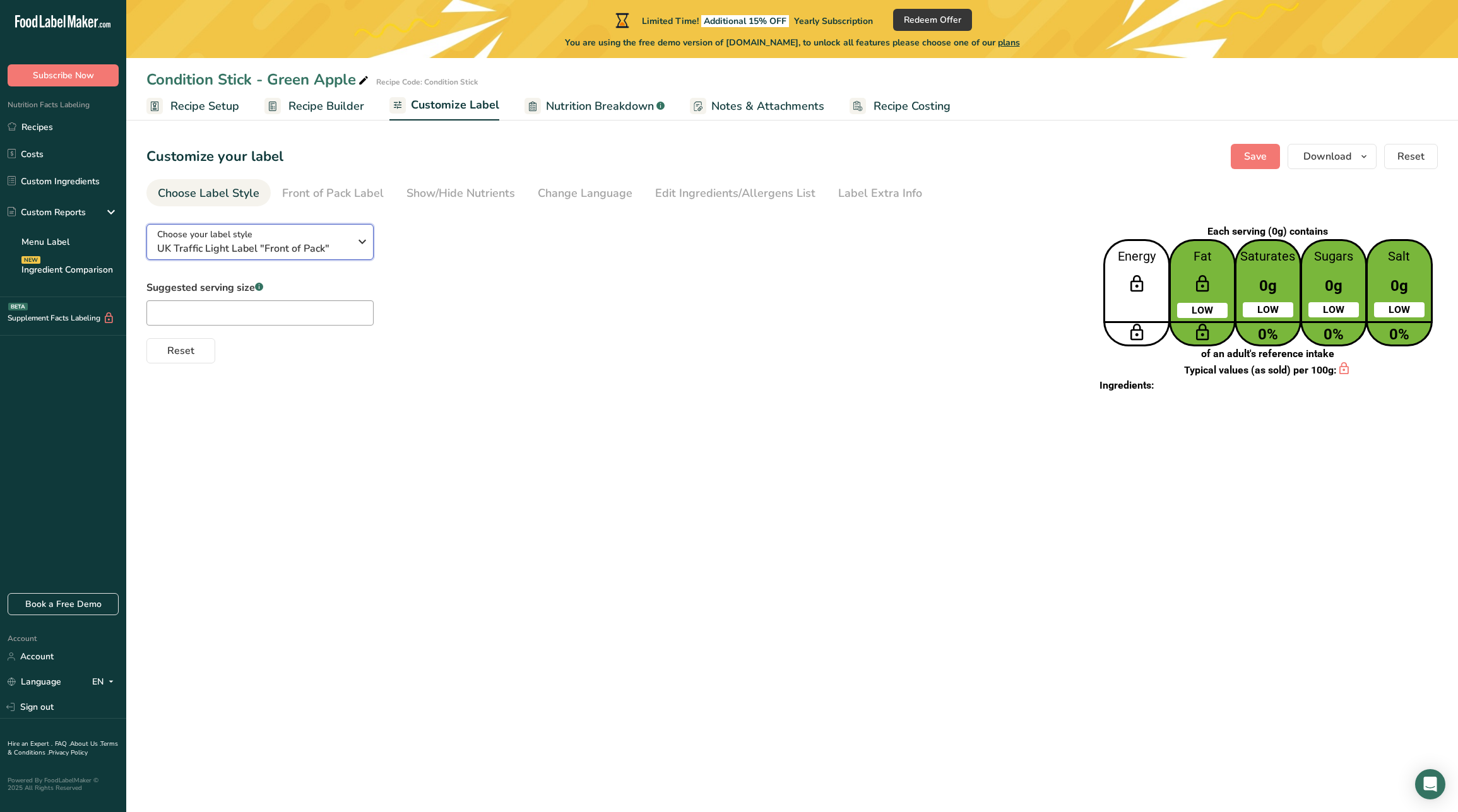
click at [292, 251] on span "UK Traffic Light Label "Front of Pack"" at bounding box center [253, 249] width 192 height 16
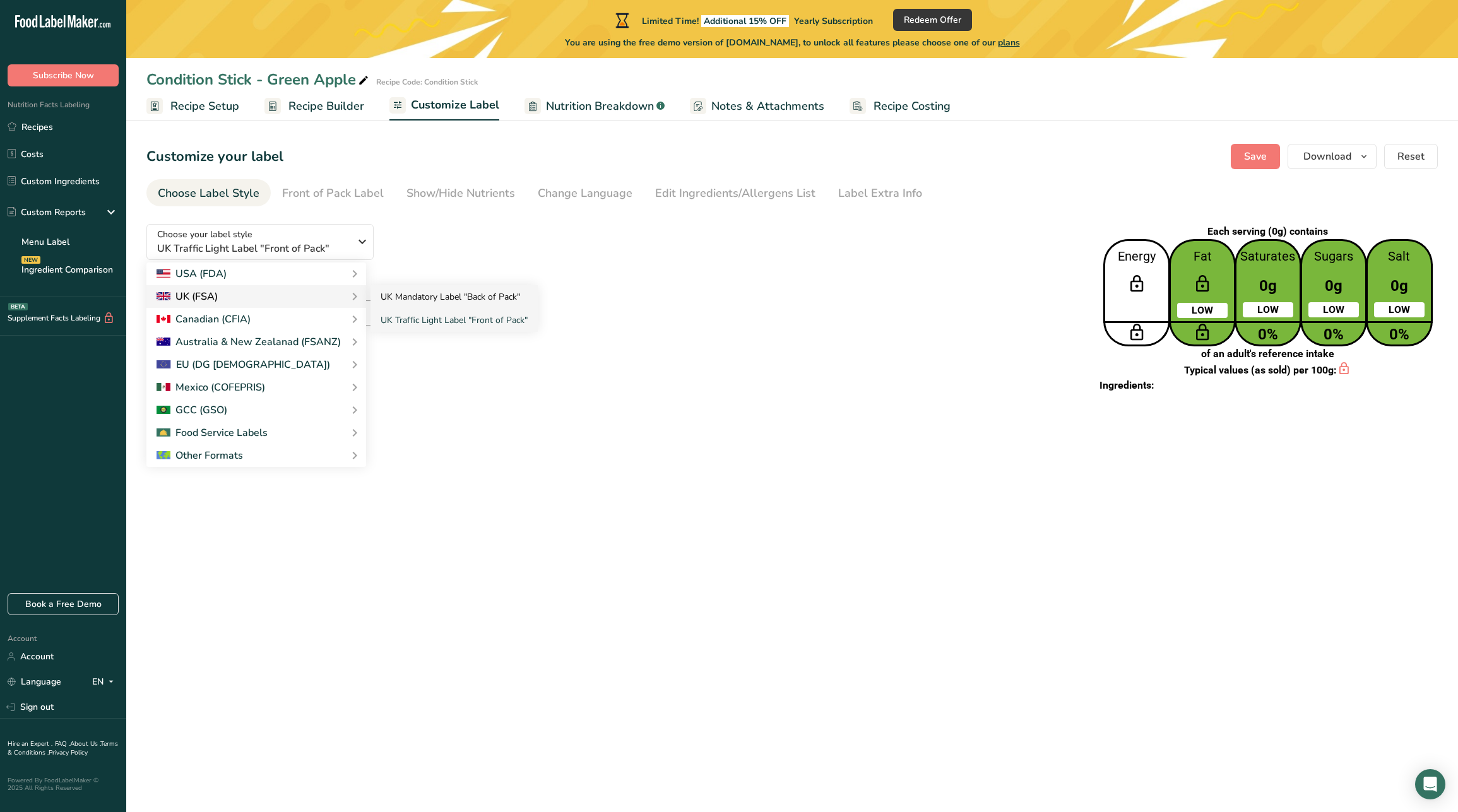
click at [399, 294] on link "UK Mandatory Label "Back of Pack"" at bounding box center [454, 297] width 167 height 23
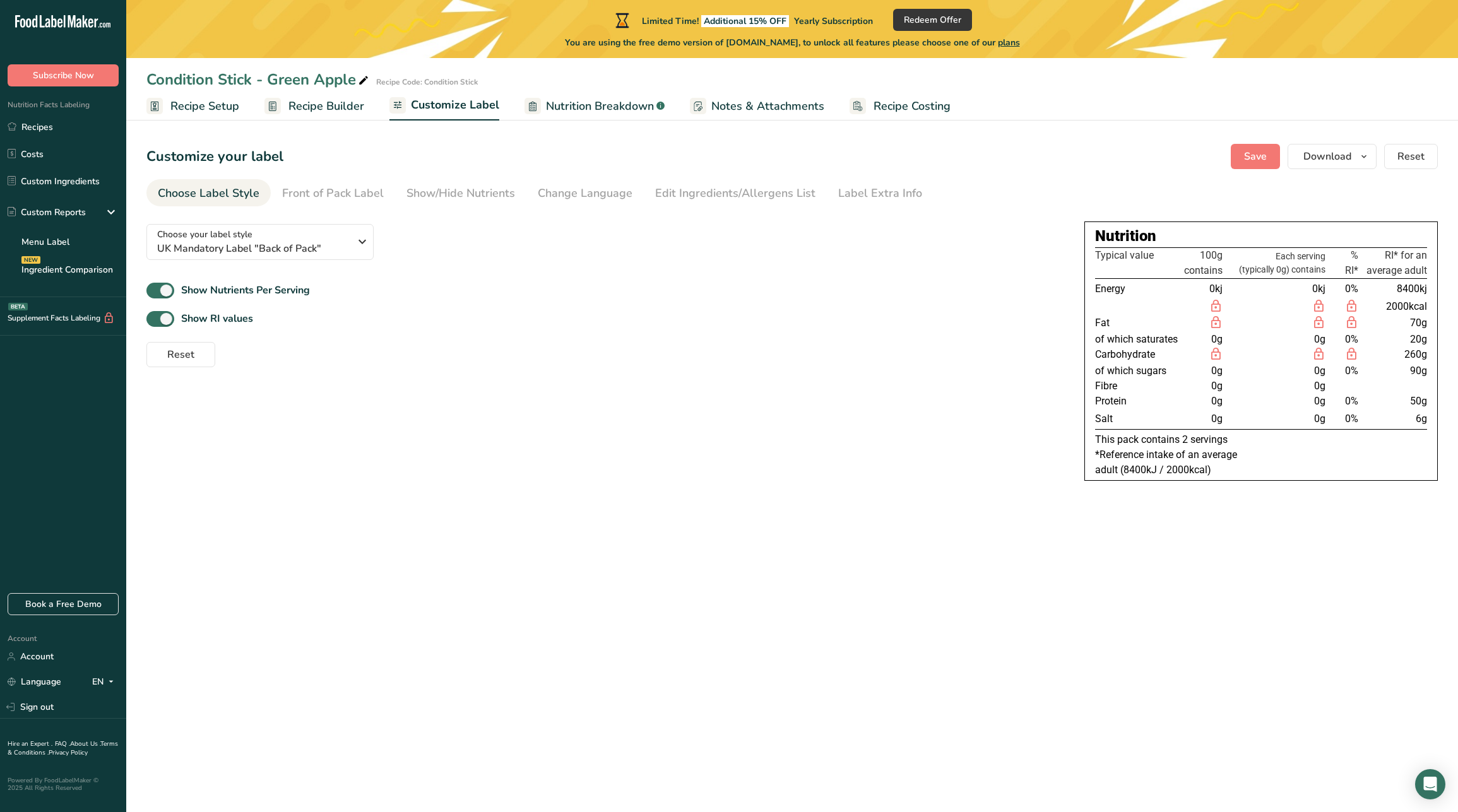
click at [1156, 311] on td at bounding box center [1138, 307] width 87 height 17
click at [303, 112] on span "Recipe Builder" at bounding box center [327, 105] width 76 height 17
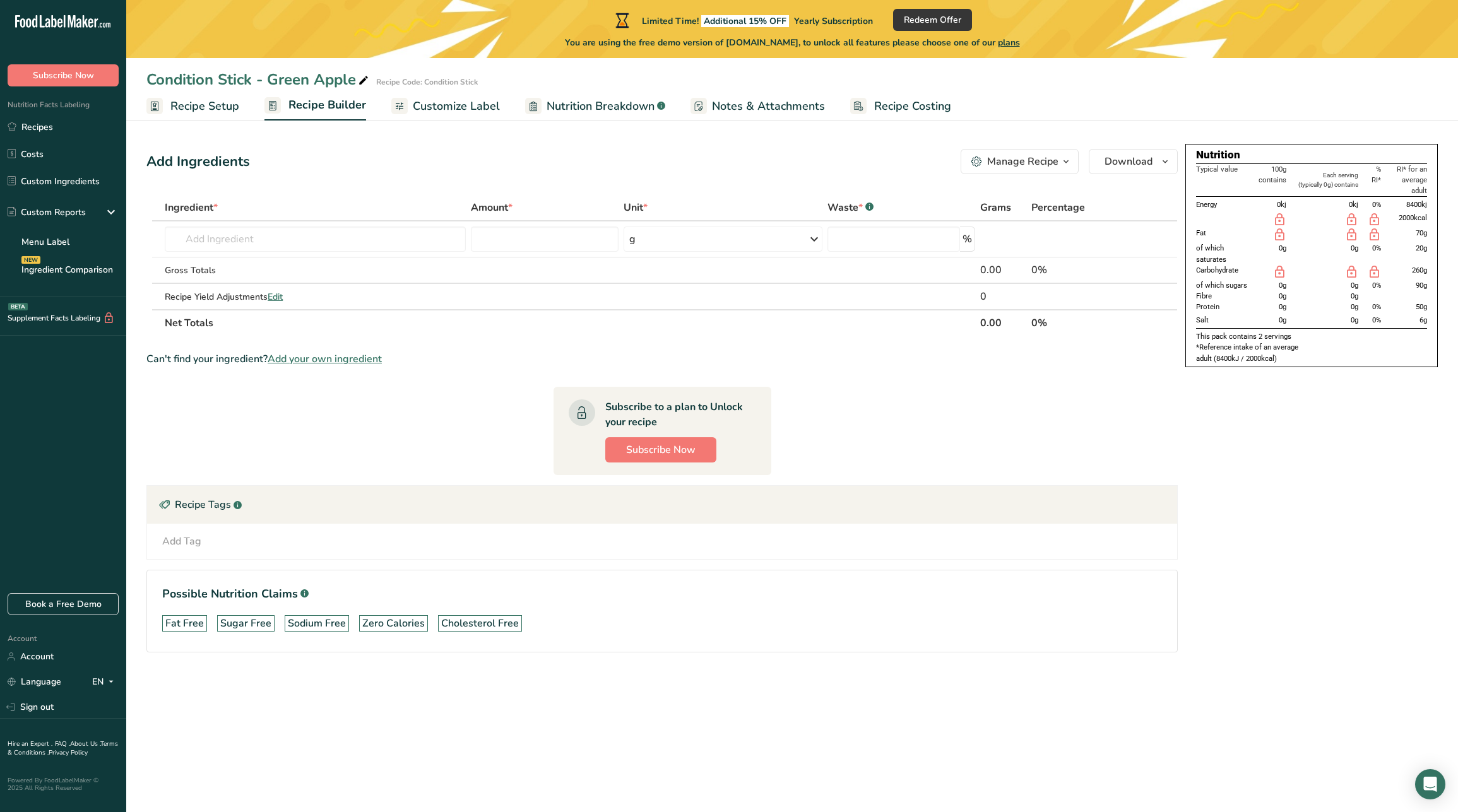
click at [1333, 244] on td "0g" at bounding box center [1324, 254] width 71 height 21
click at [1283, 205] on span "0kj" at bounding box center [1281, 204] width 10 height 9
click at [343, 362] on span "Add your own ingredient" at bounding box center [324, 359] width 114 height 16
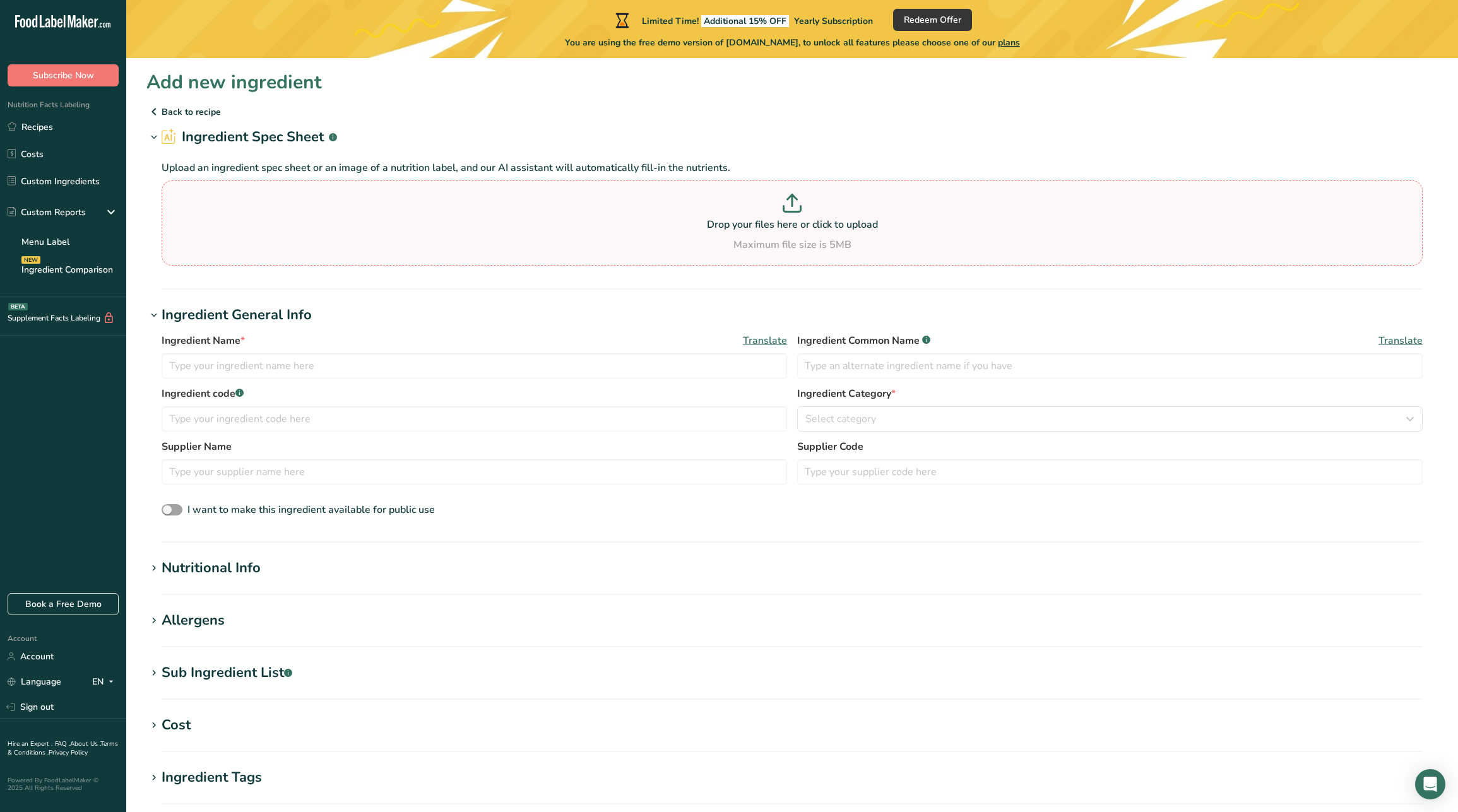
click at [401, 220] on p "Drop your files here or click to upload" at bounding box center [792, 224] width 1255 height 16
click at [401, 220] on input "Drop your files here or click to upload Maximum file size is 5MB" at bounding box center [792, 223] width 1261 height 85
click at [411, 362] on input "text" at bounding box center [474, 366] width 626 height 25
type input "Water"
click at [672, 416] on input "text" at bounding box center [474, 419] width 626 height 25
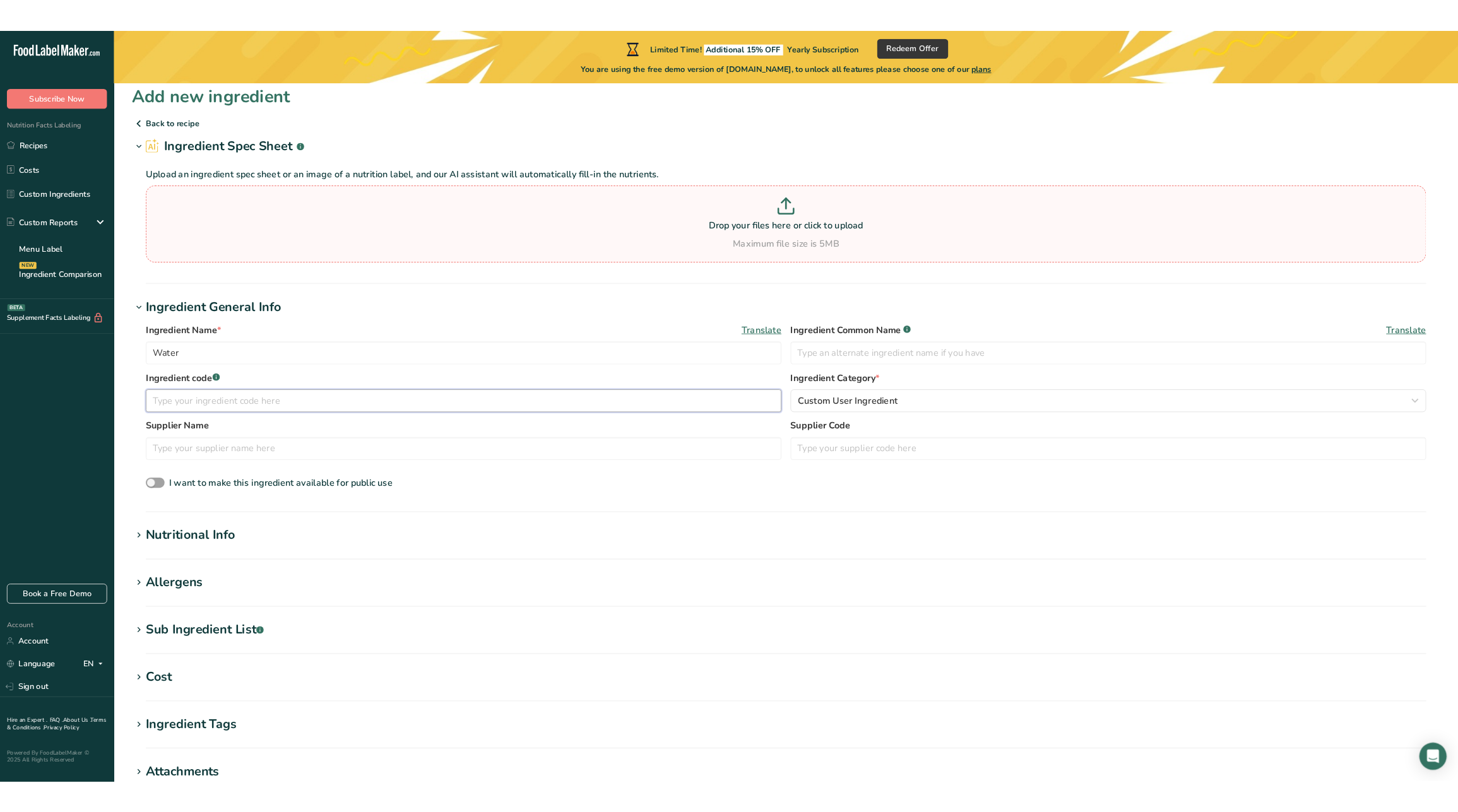
scroll to position [5, 0]
